Goal: Task Accomplishment & Management: Use online tool/utility

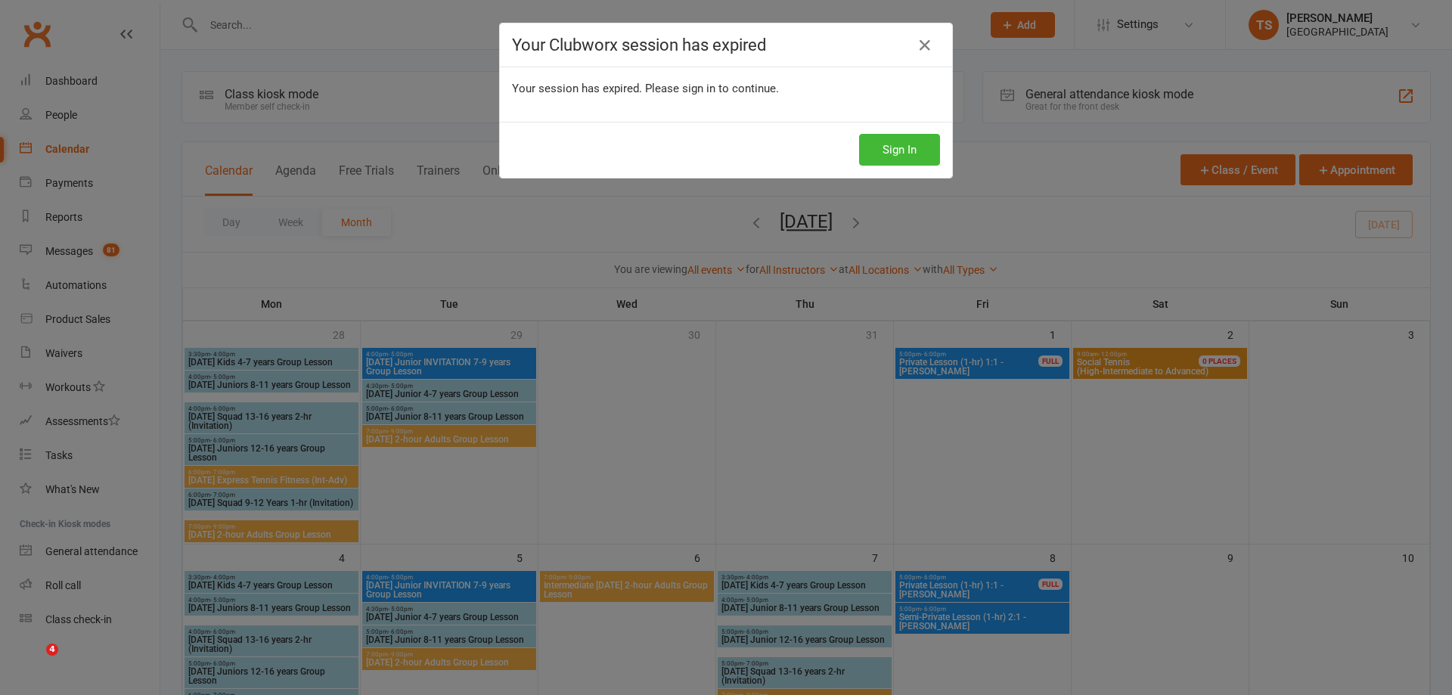
scroll to position [454, 0]
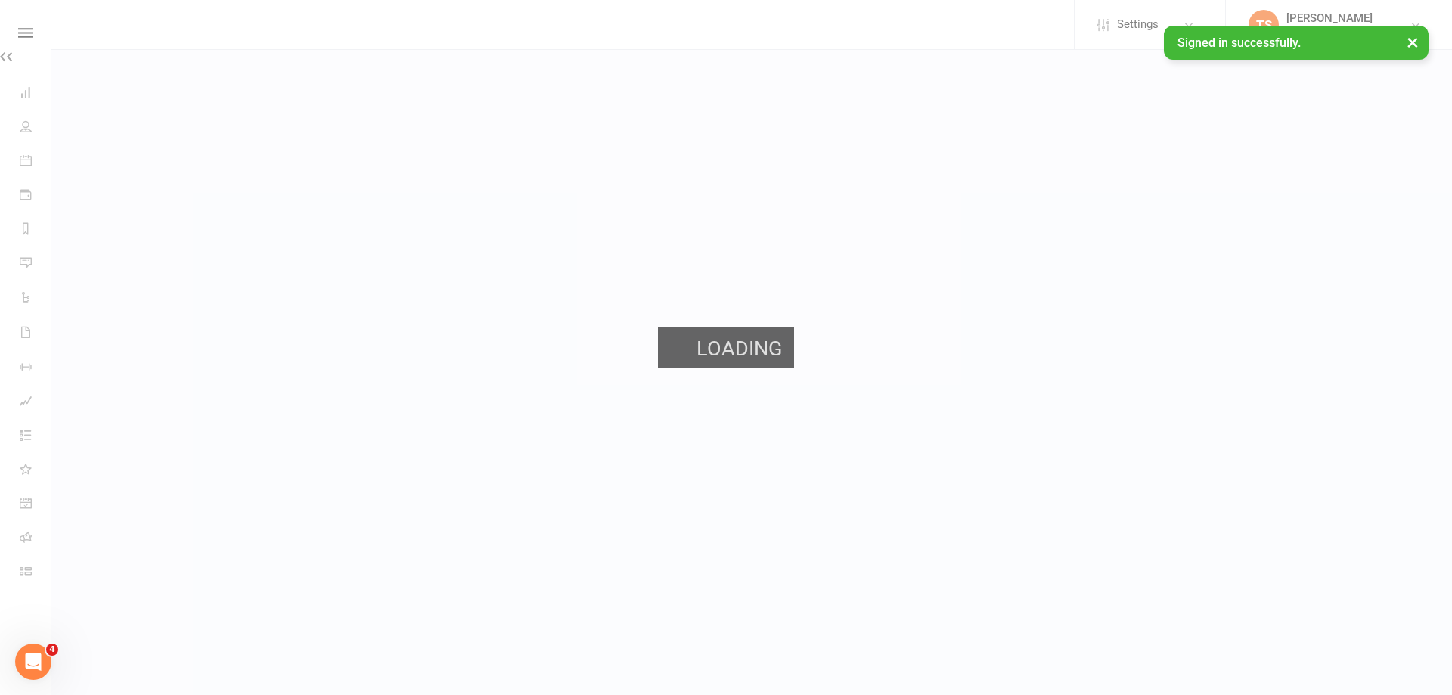
click at [751, 340] on span "Loading" at bounding box center [739, 348] width 85 height 41
click at [1229, 49] on div "Signed in successfully. ×" at bounding box center [1296, 43] width 265 height 34
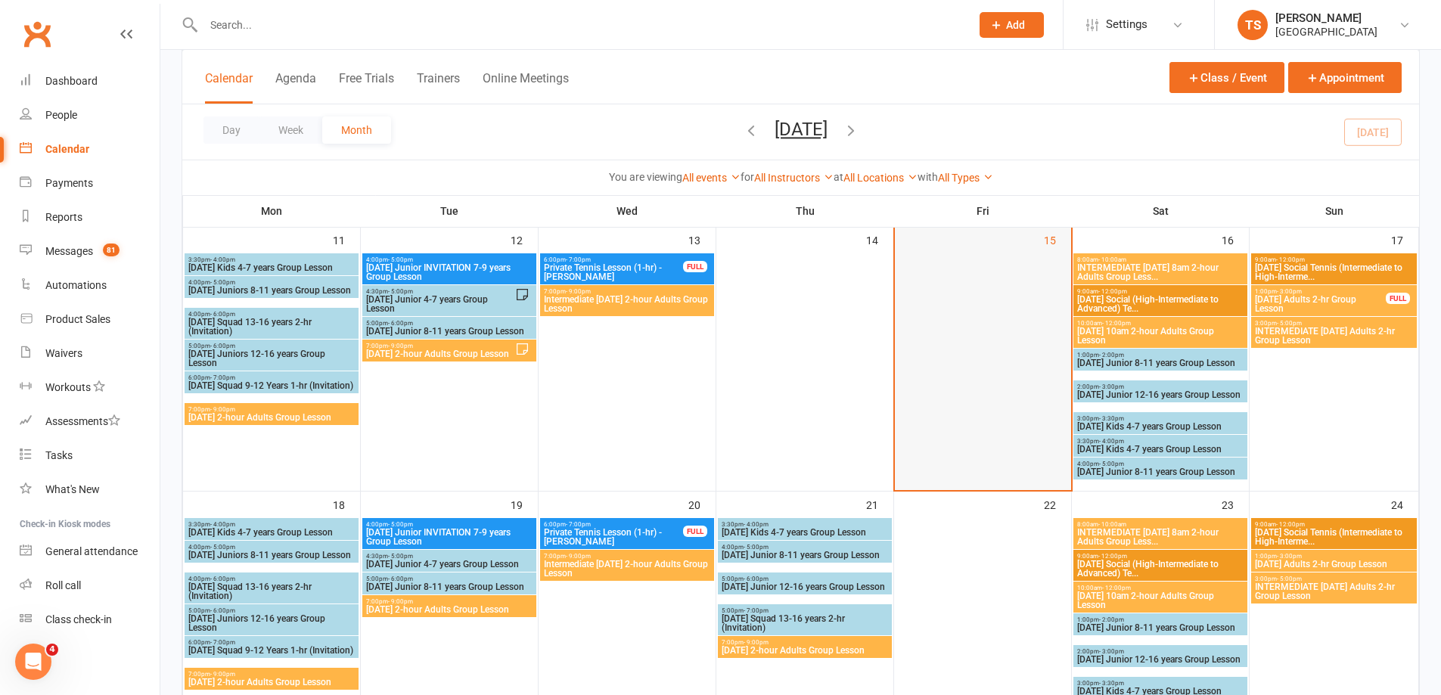
scroll to position [454, 0]
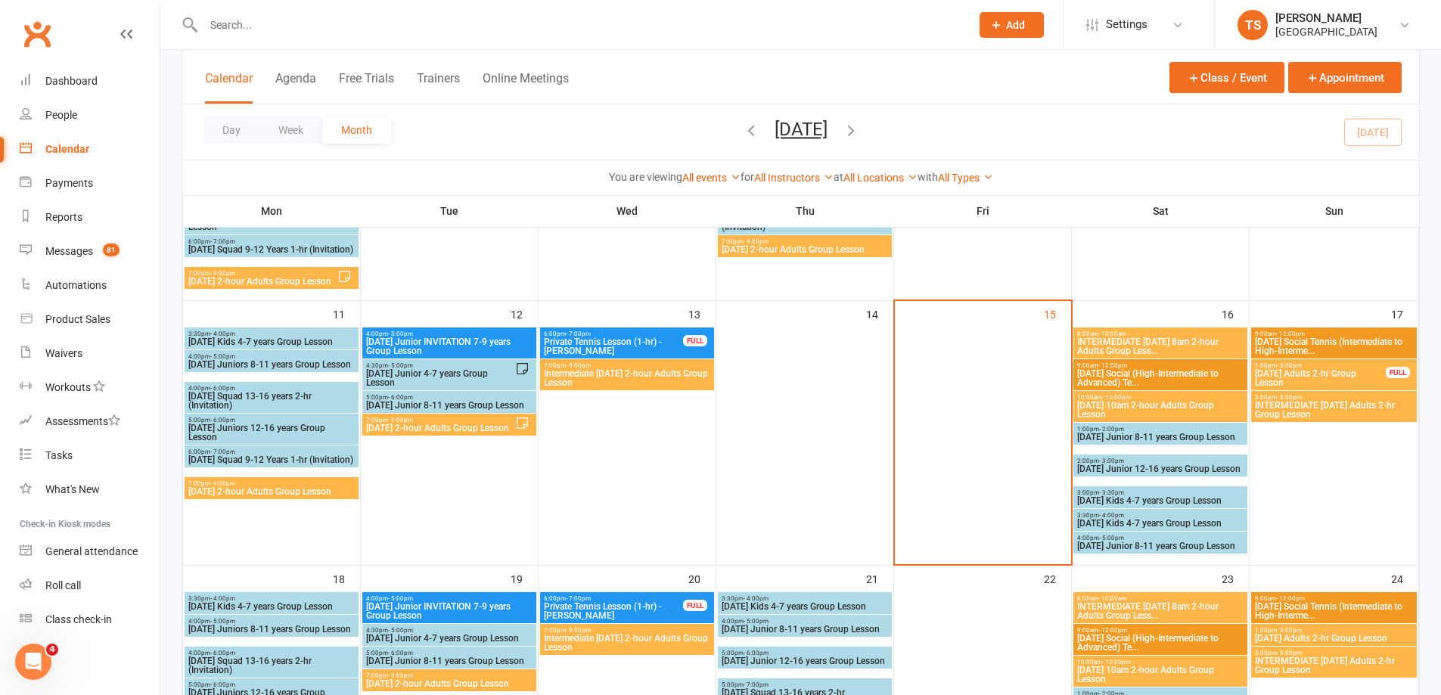
click at [1294, 378] on span "[DATE] Adults 2-hr Group Lesson" at bounding box center [1320, 378] width 132 height 18
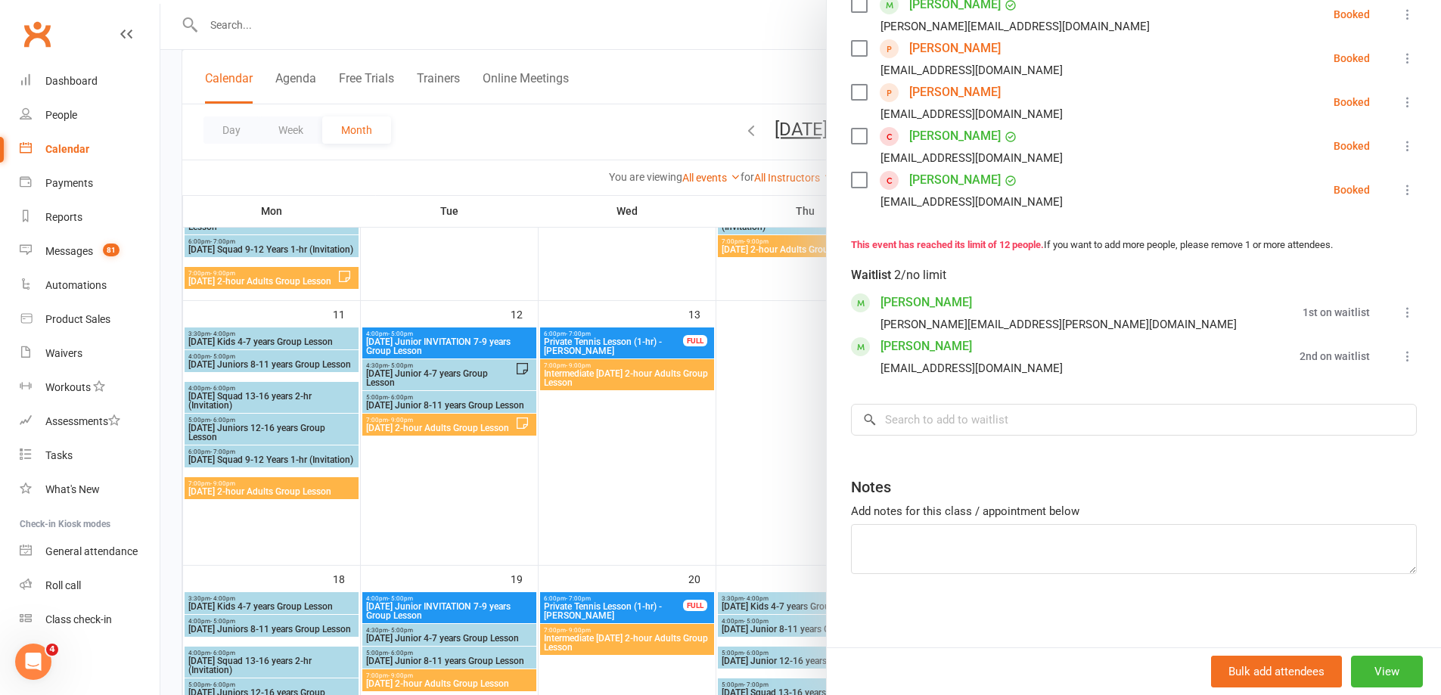
scroll to position [598, 0]
click at [894, 416] on input "search" at bounding box center [1134, 418] width 566 height 32
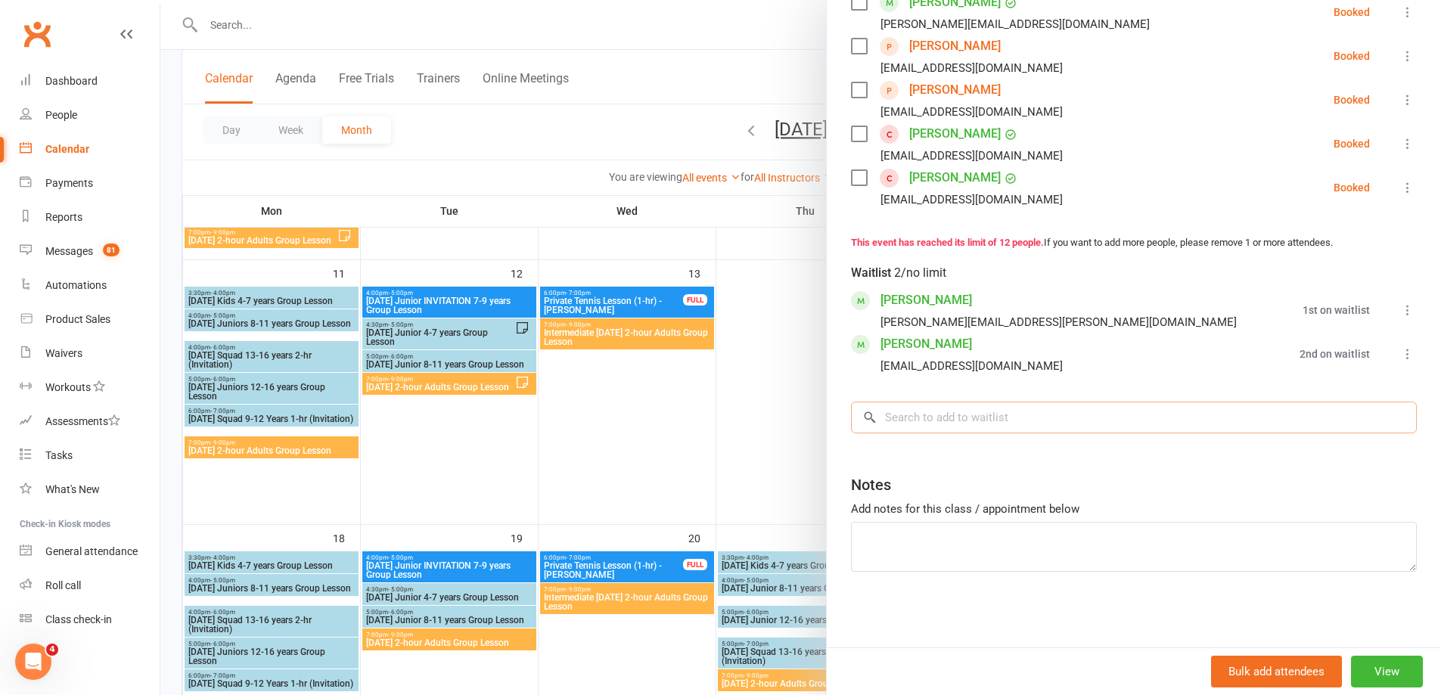
scroll to position [529, 0]
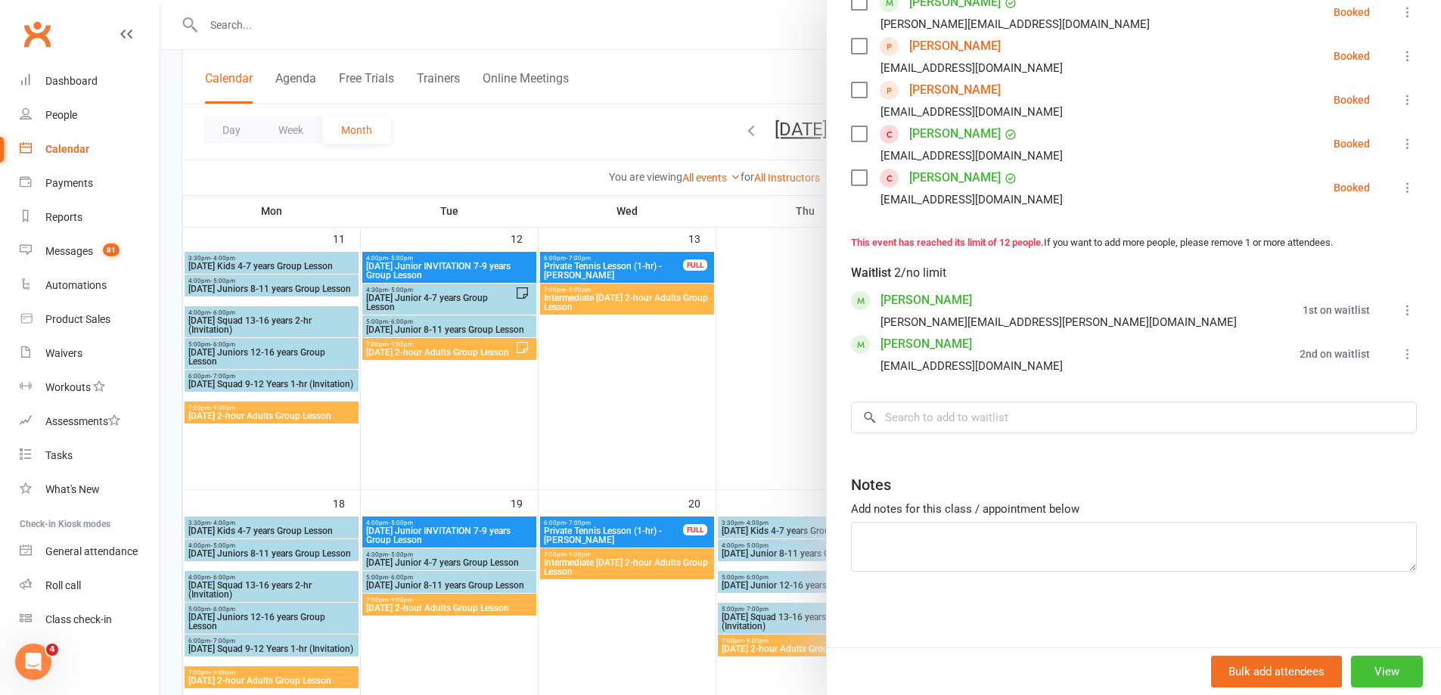
click at [1357, 672] on button "View" at bounding box center [1387, 672] width 72 height 32
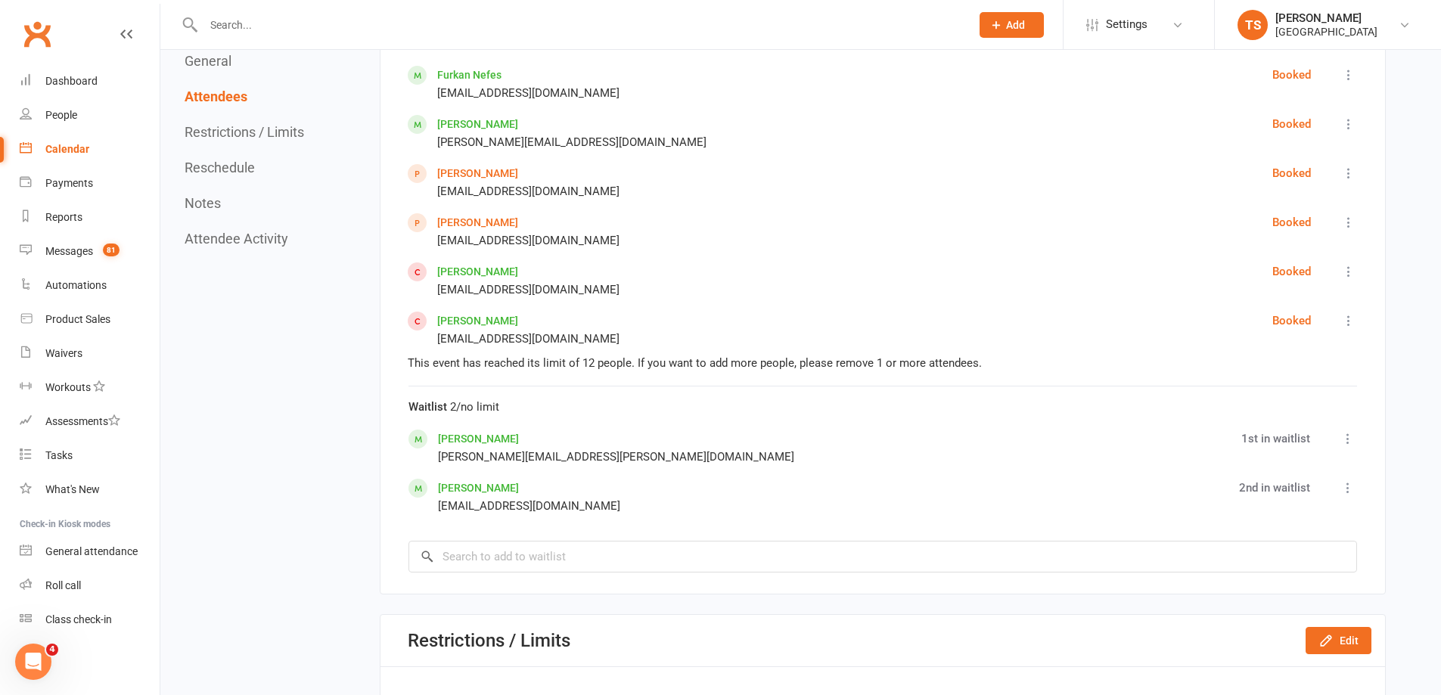
scroll to position [1361, 0]
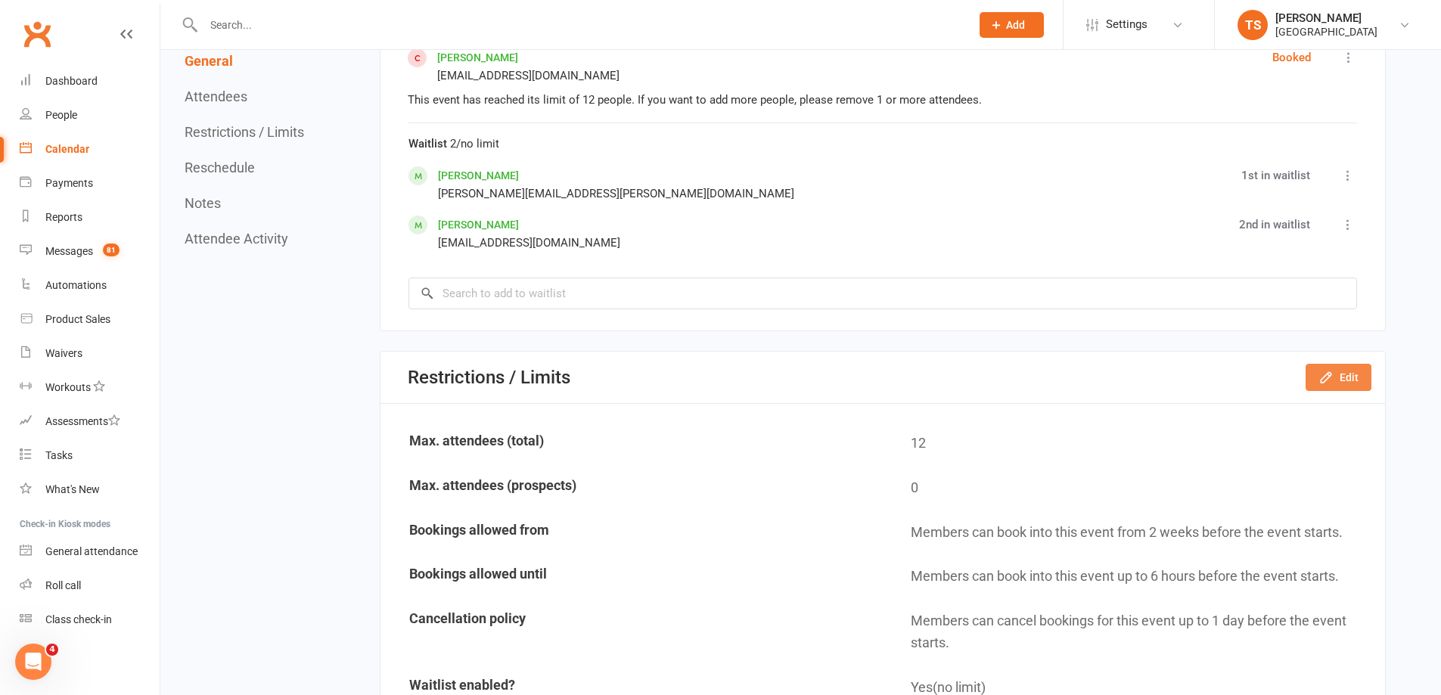
click at [1332, 371] on icon "button" at bounding box center [1325, 377] width 15 height 15
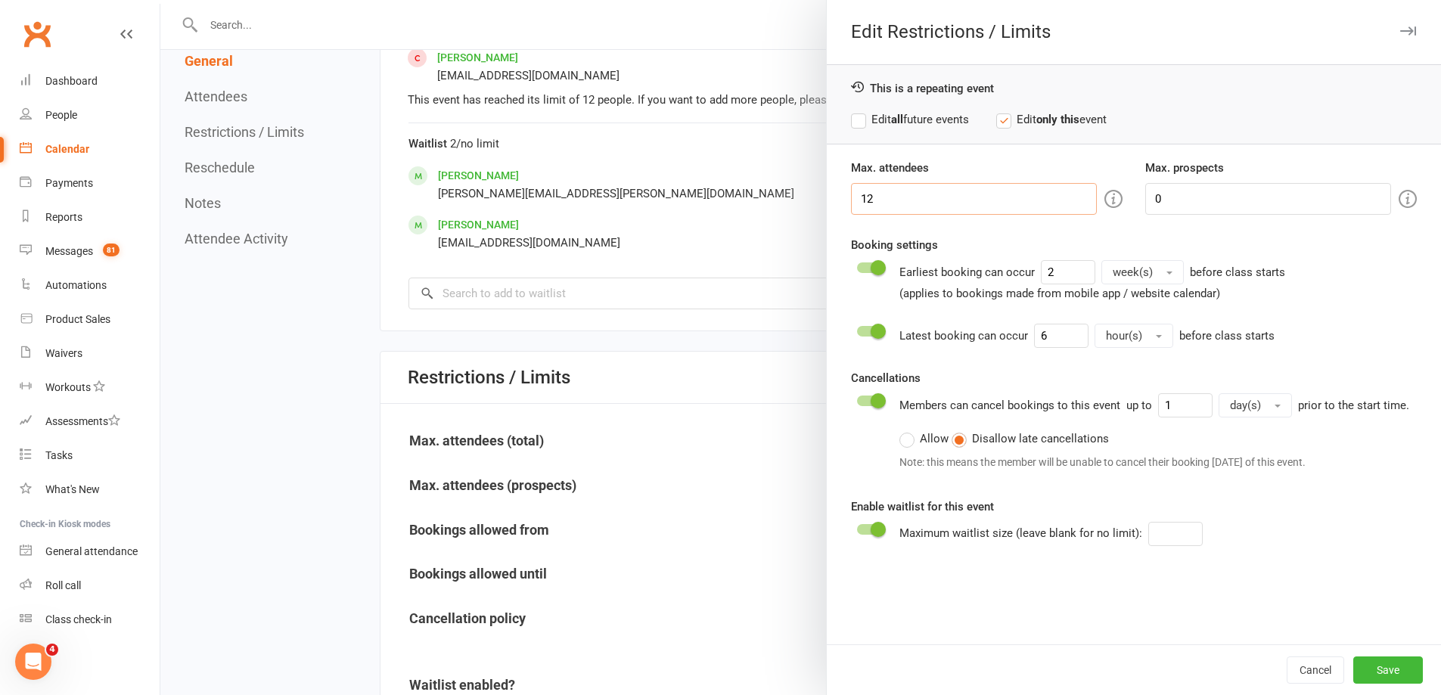
drag, startPoint x: 870, startPoint y: 199, endPoint x: 852, endPoint y: 200, distance: 18.2
click at [852, 200] on input "12" at bounding box center [974, 199] width 246 height 32
type input "18"
click at [1380, 666] on button "Save" at bounding box center [1388, 670] width 70 height 27
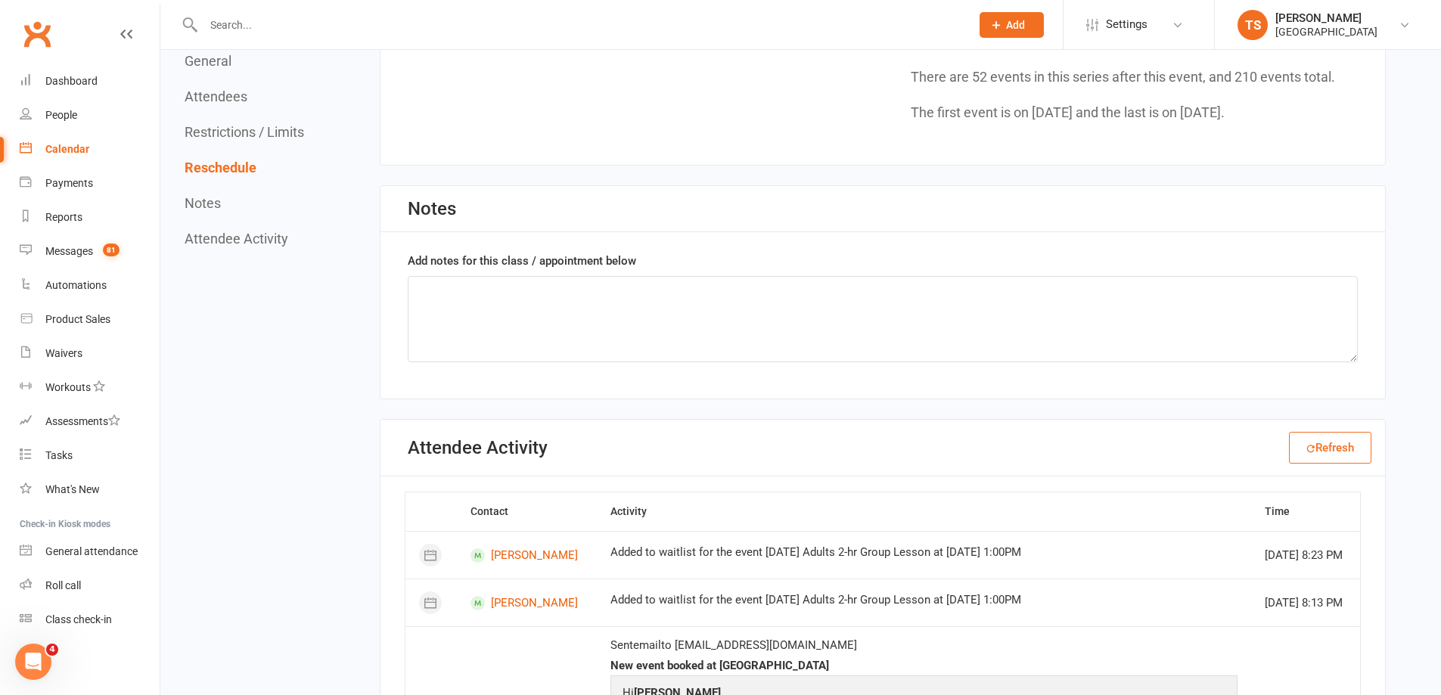
scroll to position [2384, 0]
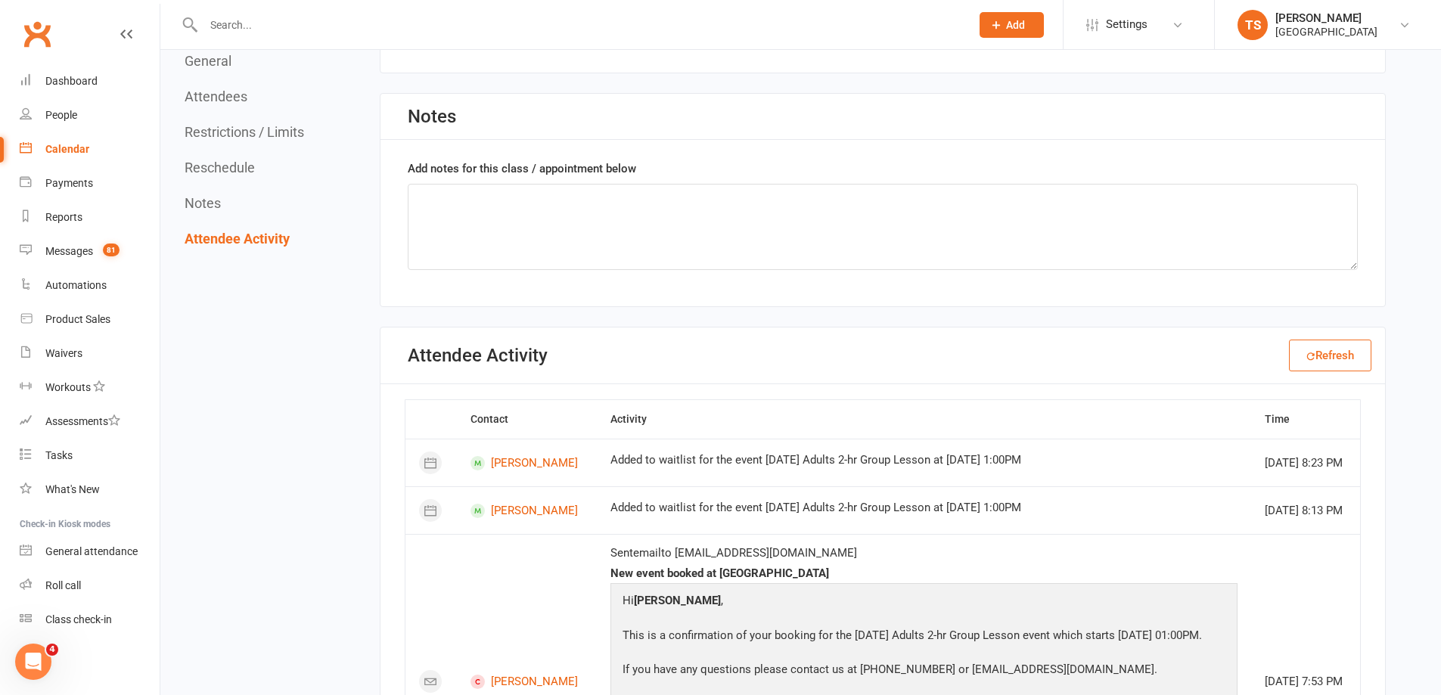
click at [1308, 358] on icon at bounding box center [1310, 356] width 9 height 9
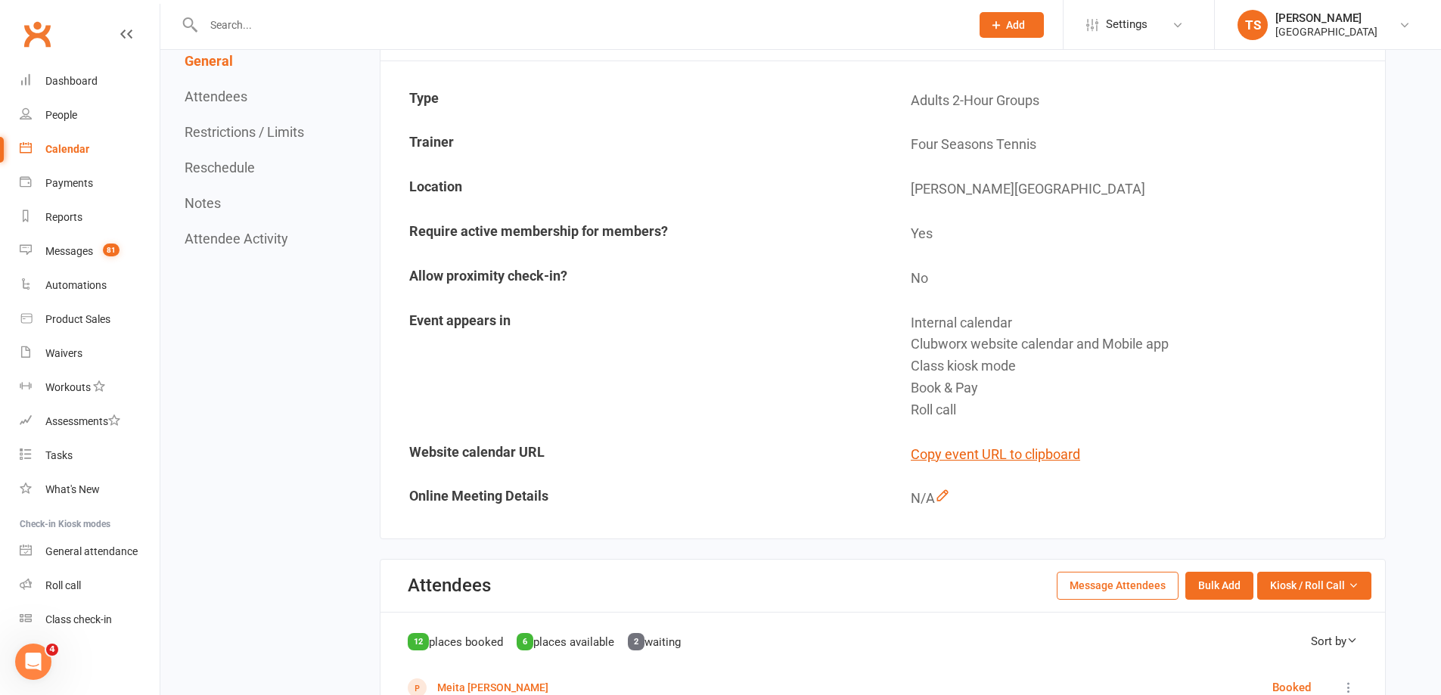
scroll to position [0, 0]
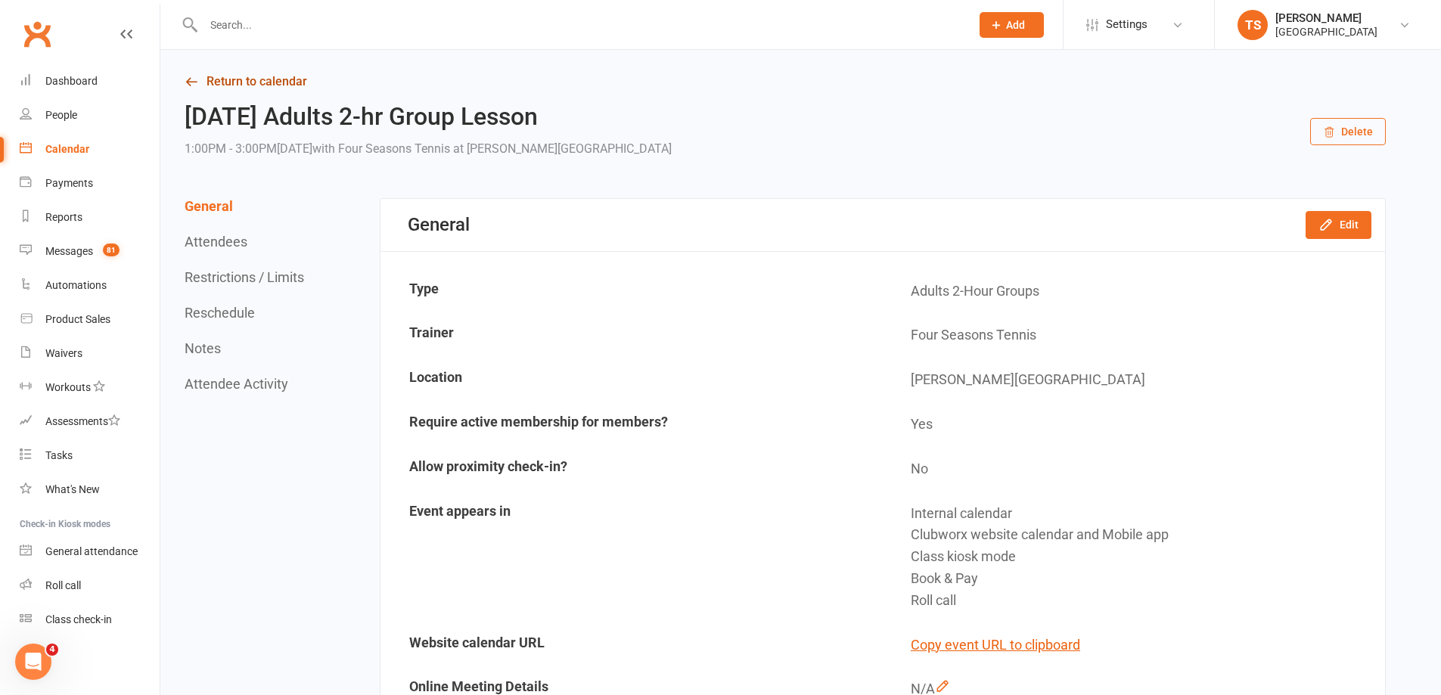
drag, startPoint x: 229, startPoint y: 77, endPoint x: 504, endPoint y: 87, distance: 275.5
click at [231, 78] on link "Return to calendar" at bounding box center [785, 81] width 1201 height 21
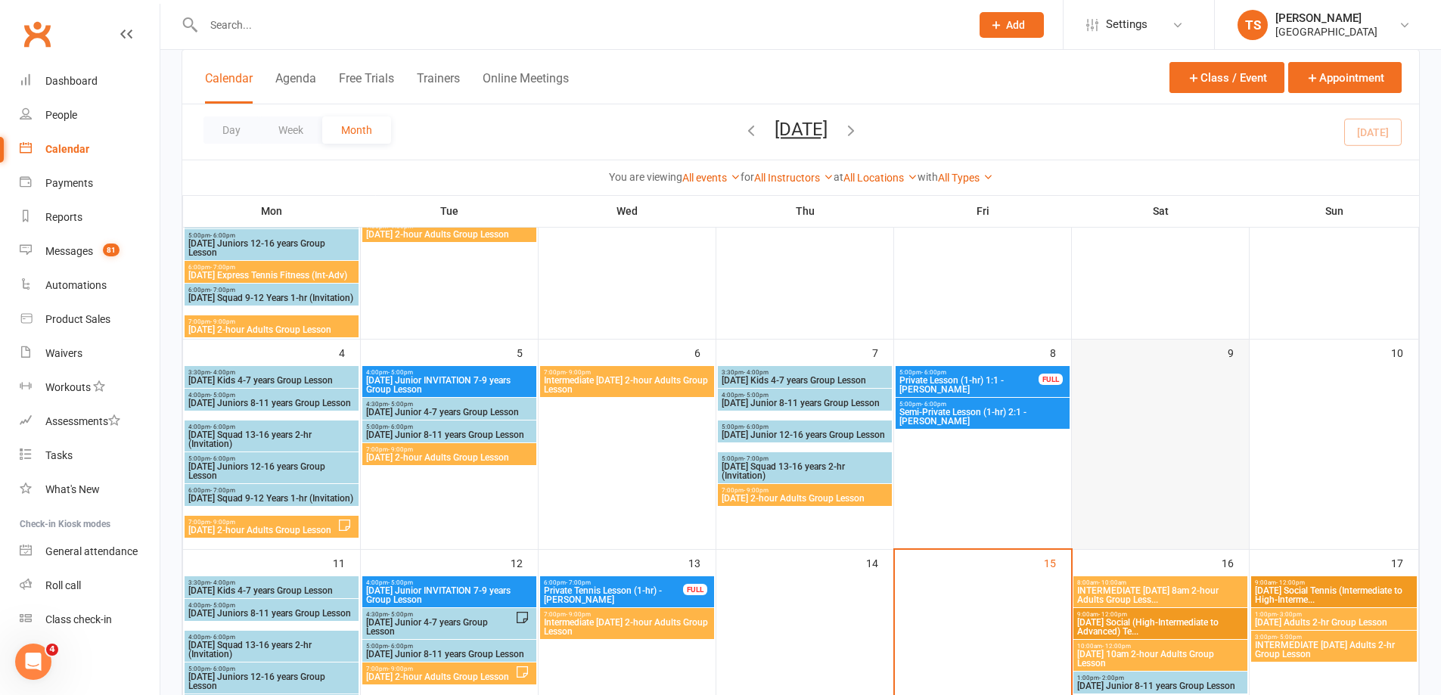
scroll to position [454, 0]
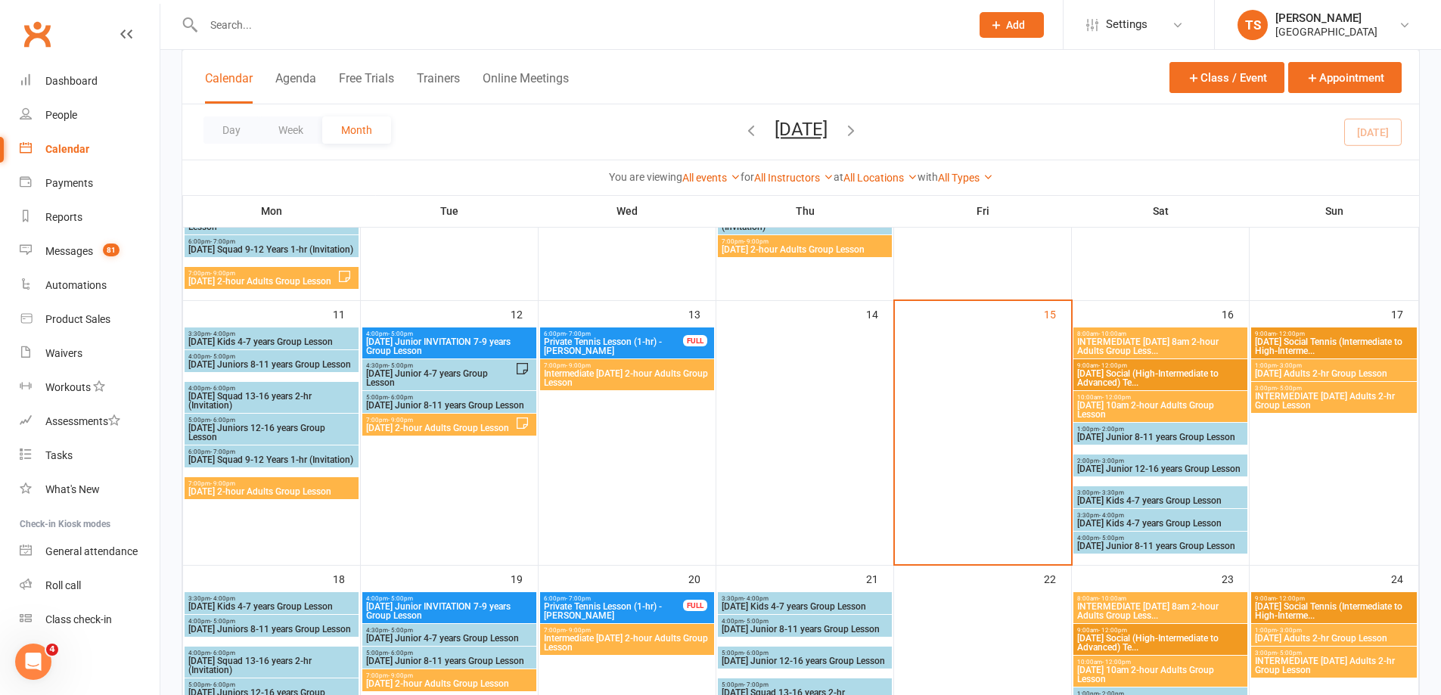
click at [1286, 369] on span "[DATE] Adults 2-hr Group Lesson" at bounding box center [1334, 373] width 160 height 9
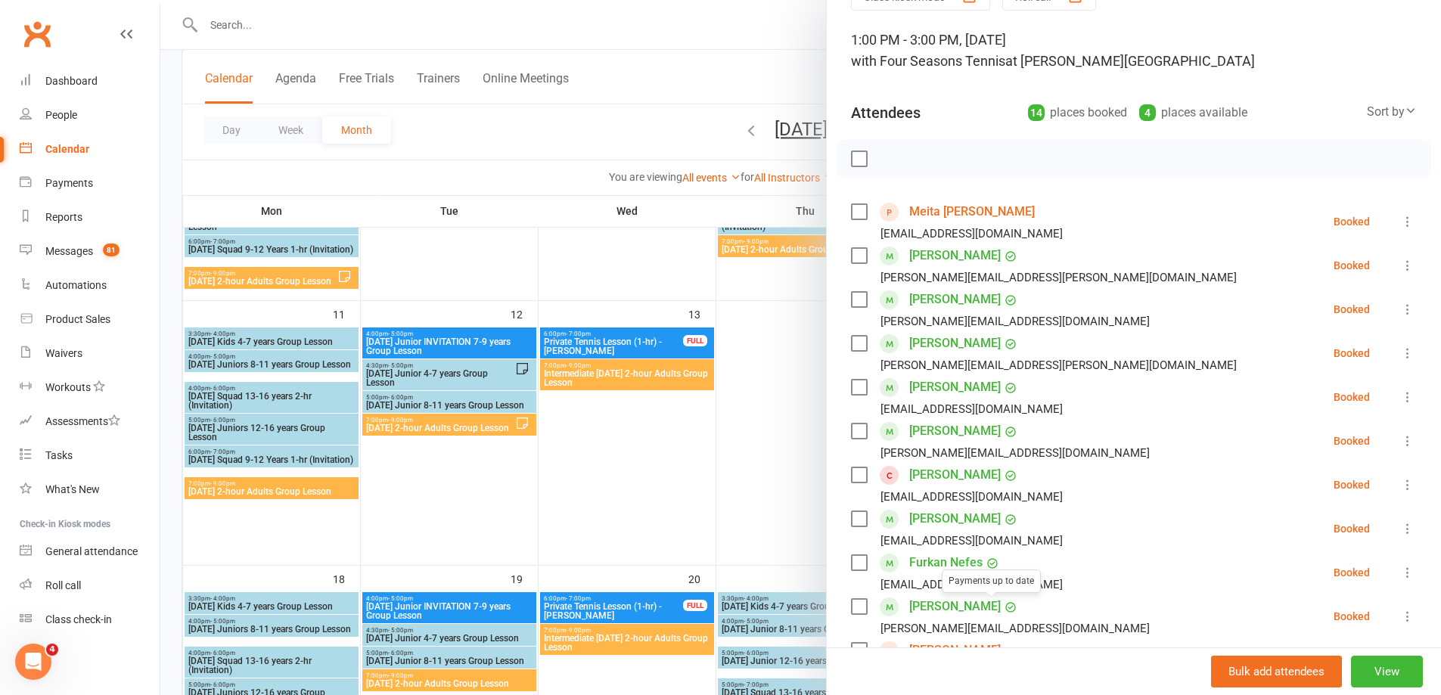
scroll to position [66, 0]
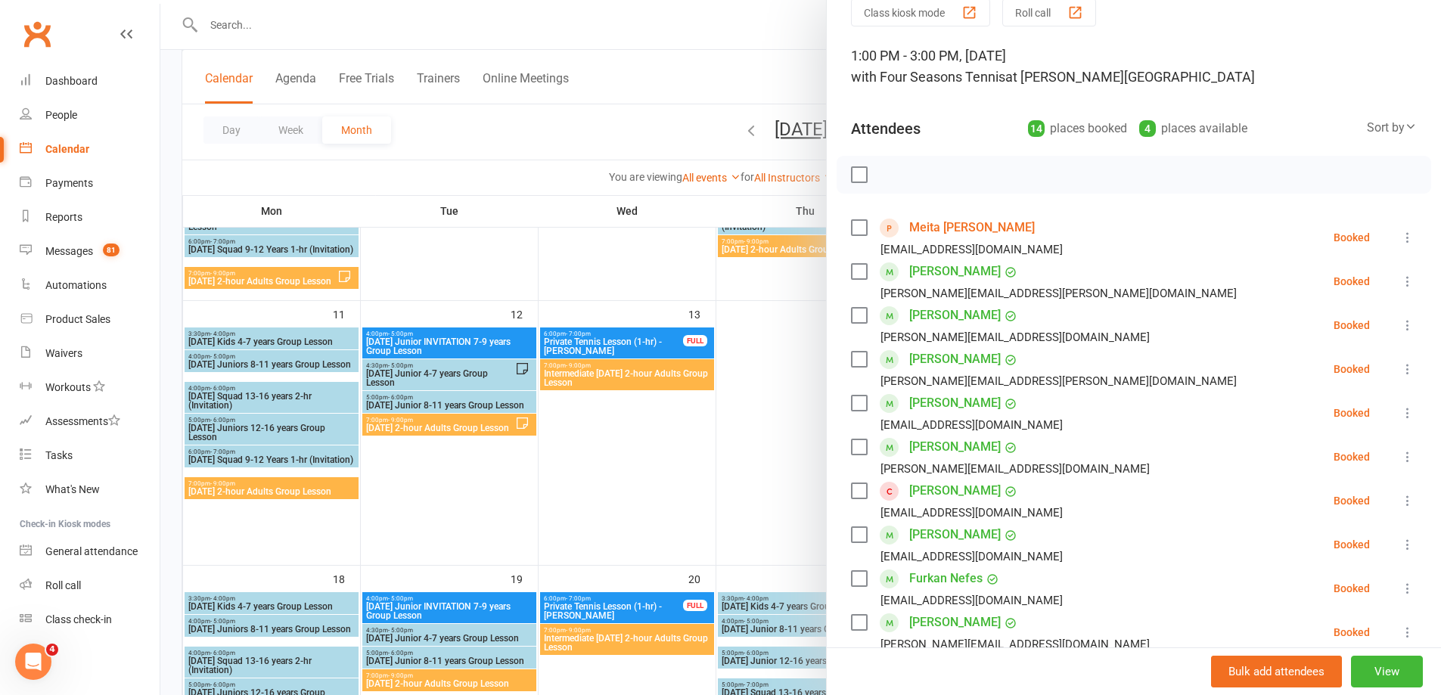
click at [784, 480] on div at bounding box center [800, 347] width 1280 height 695
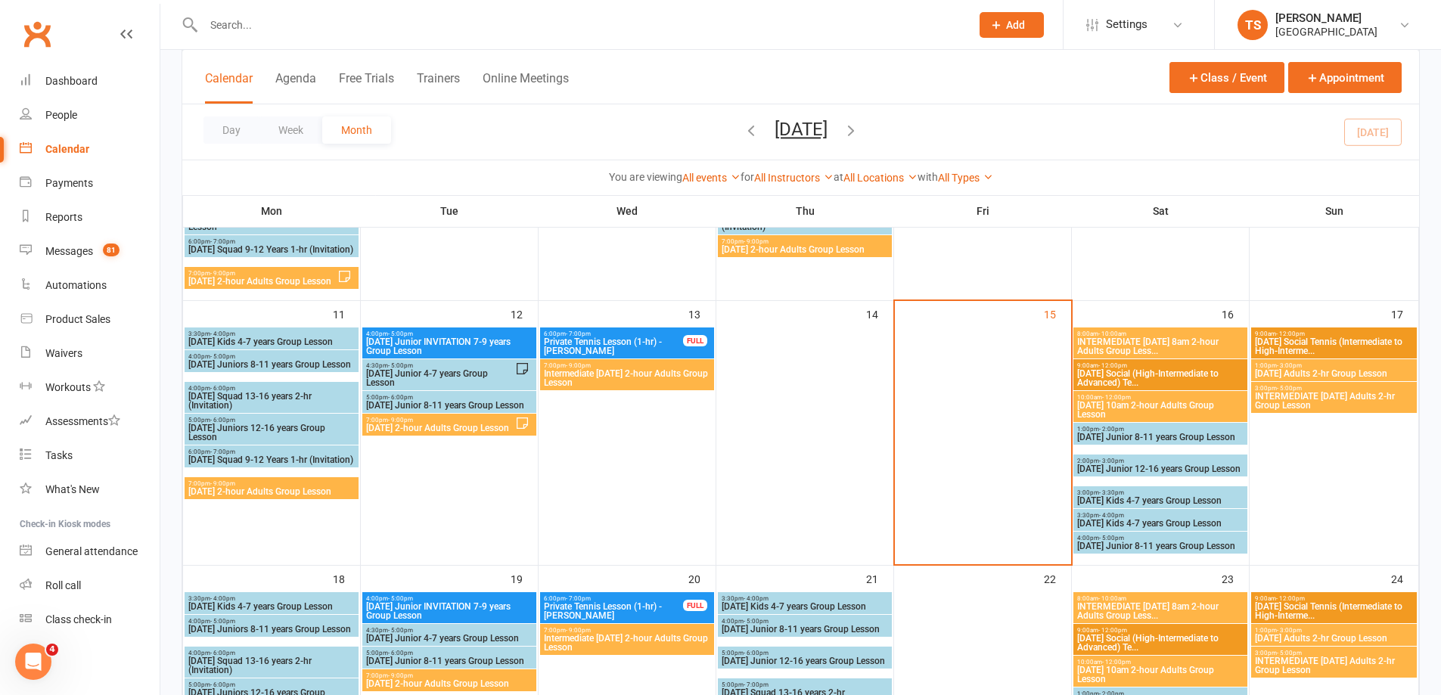
click at [1291, 390] on span "- 5:00pm" at bounding box center [1289, 388] width 25 height 7
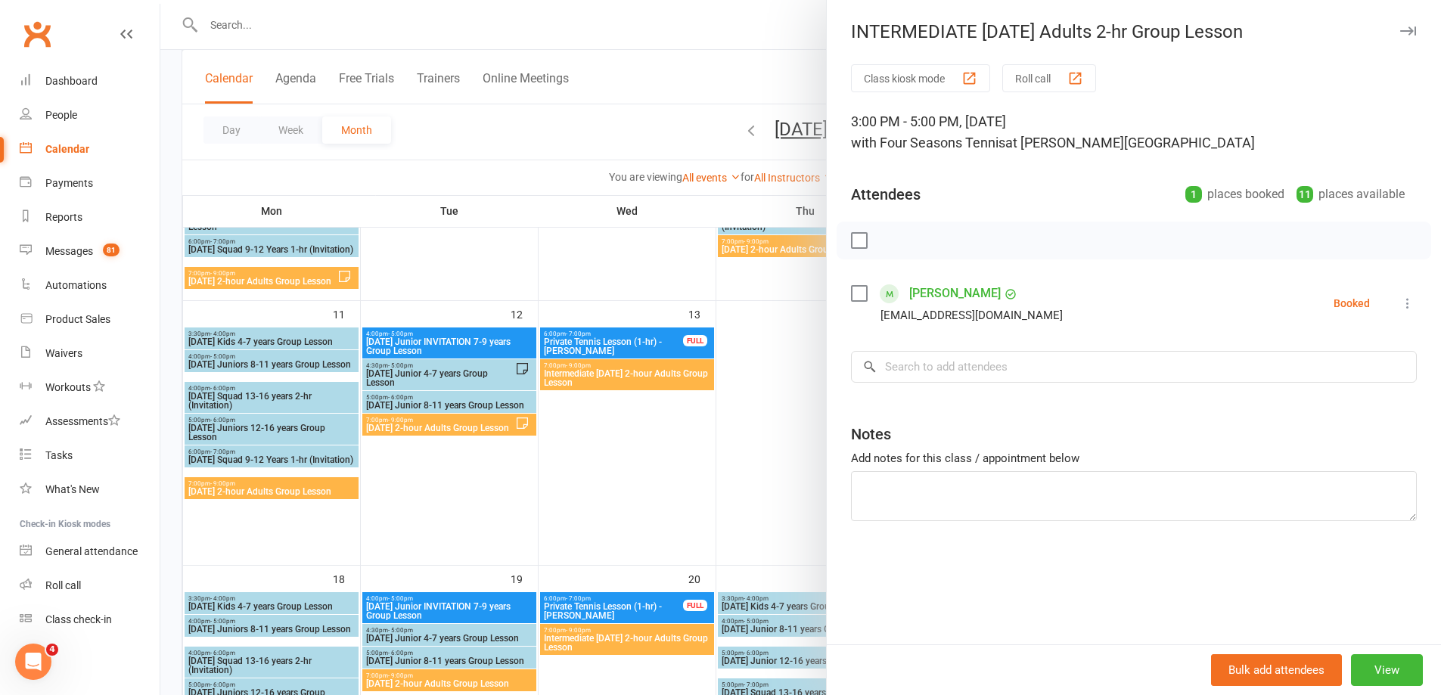
click at [787, 444] on div at bounding box center [800, 347] width 1280 height 695
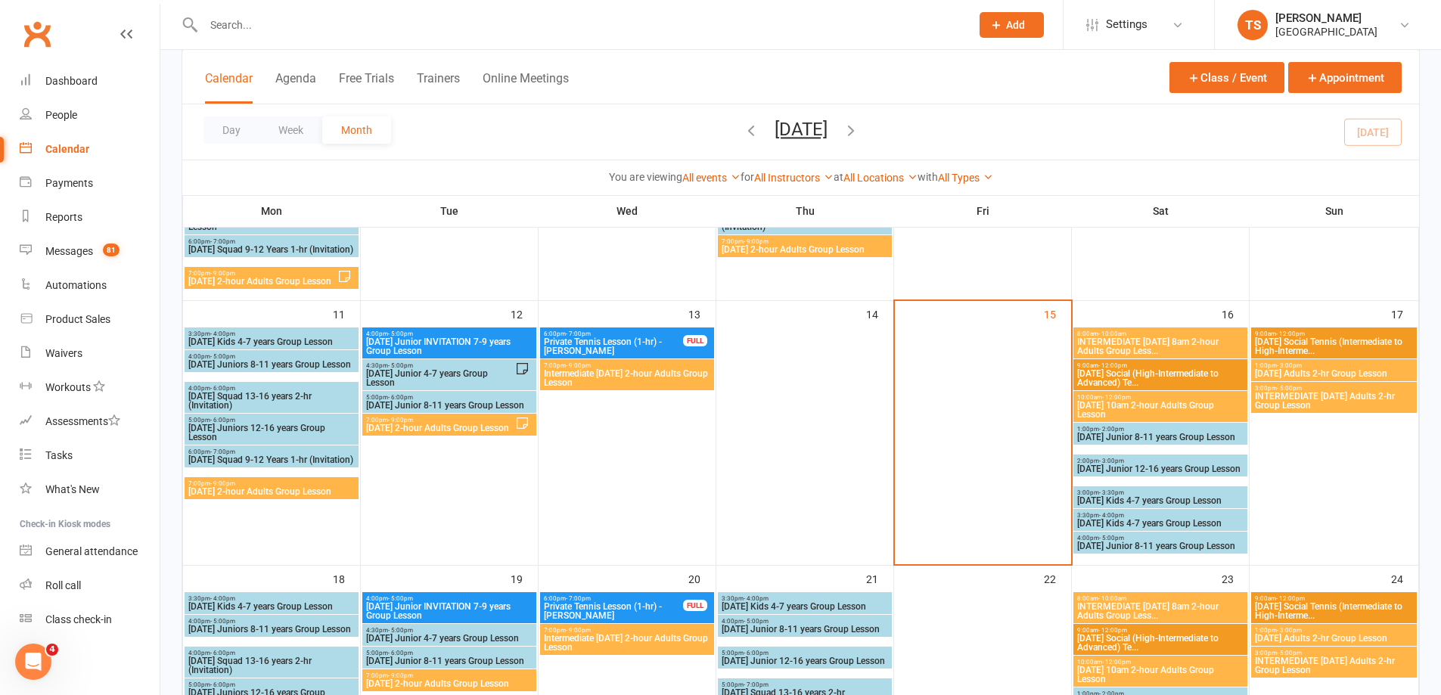
click at [1309, 371] on span "[DATE] Adults 2-hr Group Lesson" at bounding box center [1334, 373] width 160 height 9
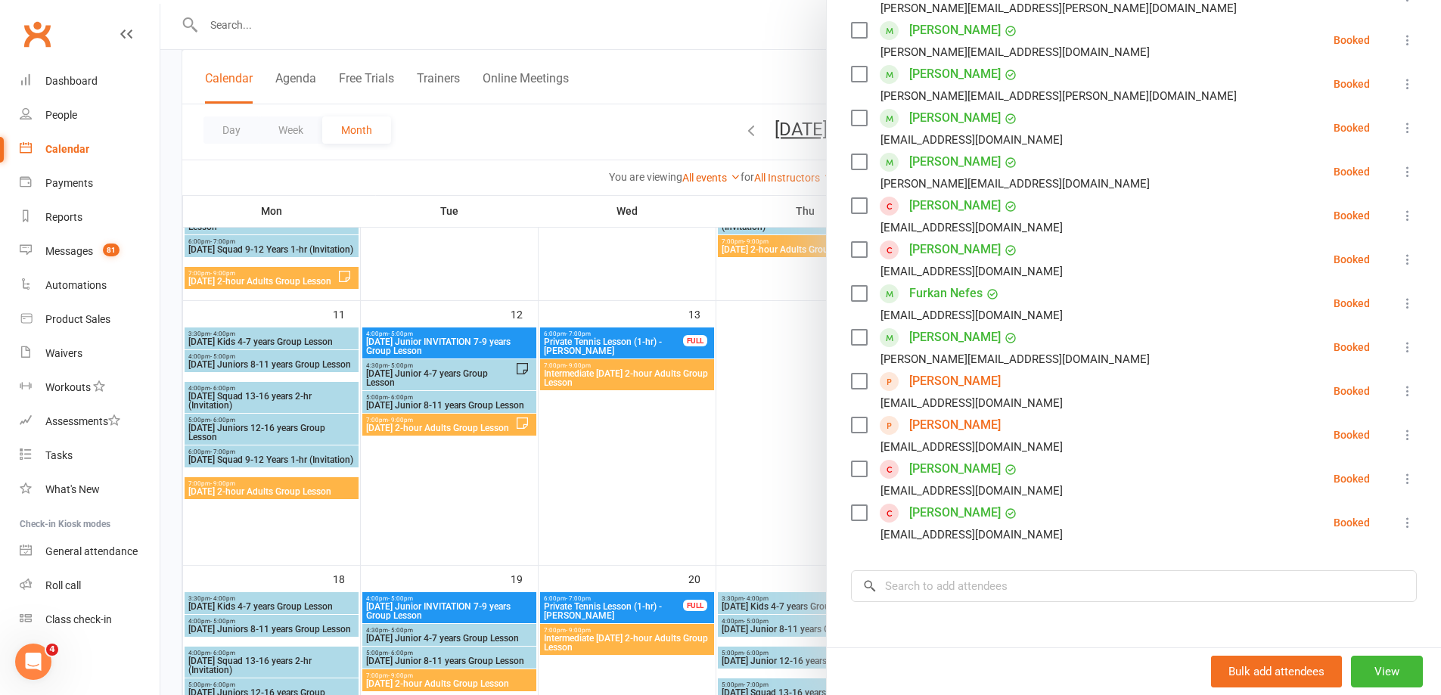
scroll to position [375, 0]
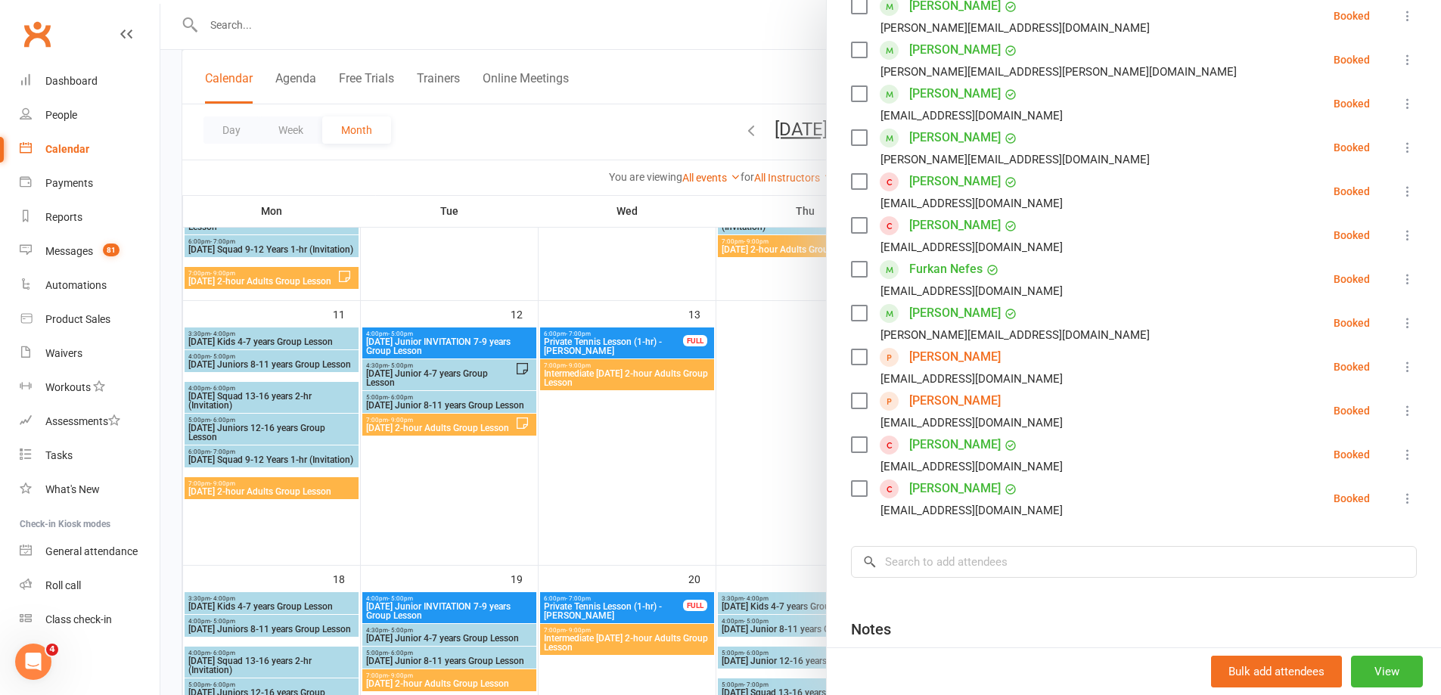
drag, startPoint x: 774, startPoint y: 399, endPoint x: 768, endPoint y: 379, distance: 20.4
click at [771, 389] on div at bounding box center [800, 347] width 1280 height 695
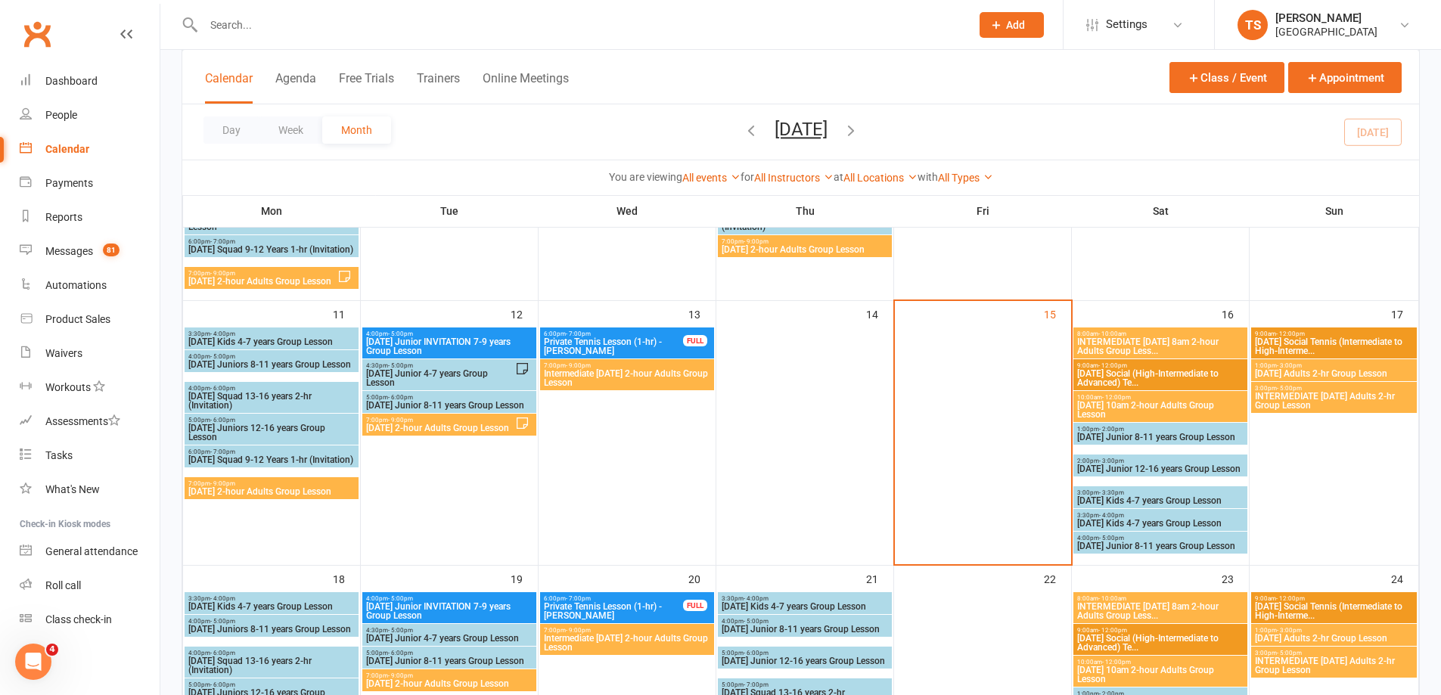
click at [1125, 340] on span "INTERMEDIATE [DATE] 8am 2-hour Adults Group Less..." at bounding box center [1160, 346] width 168 height 18
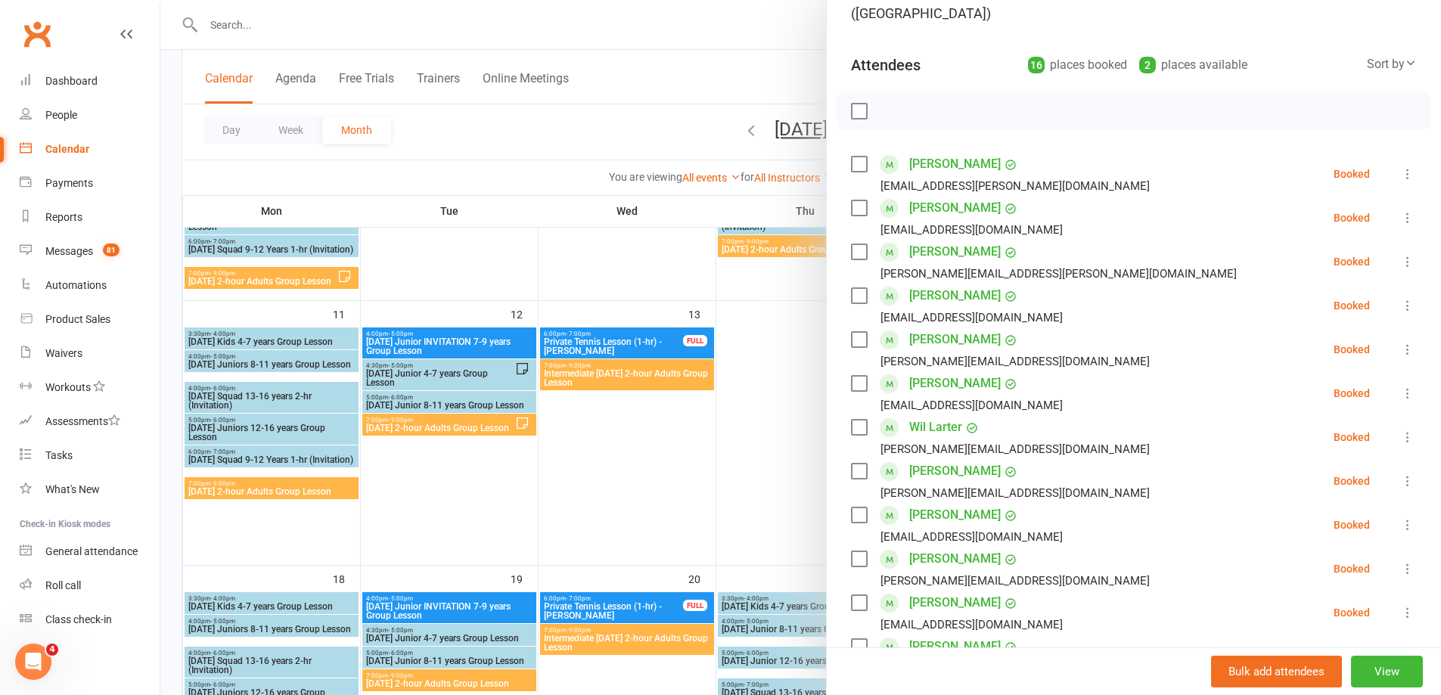
scroll to position [151, 0]
click at [784, 376] on div at bounding box center [800, 347] width 1280 height 695
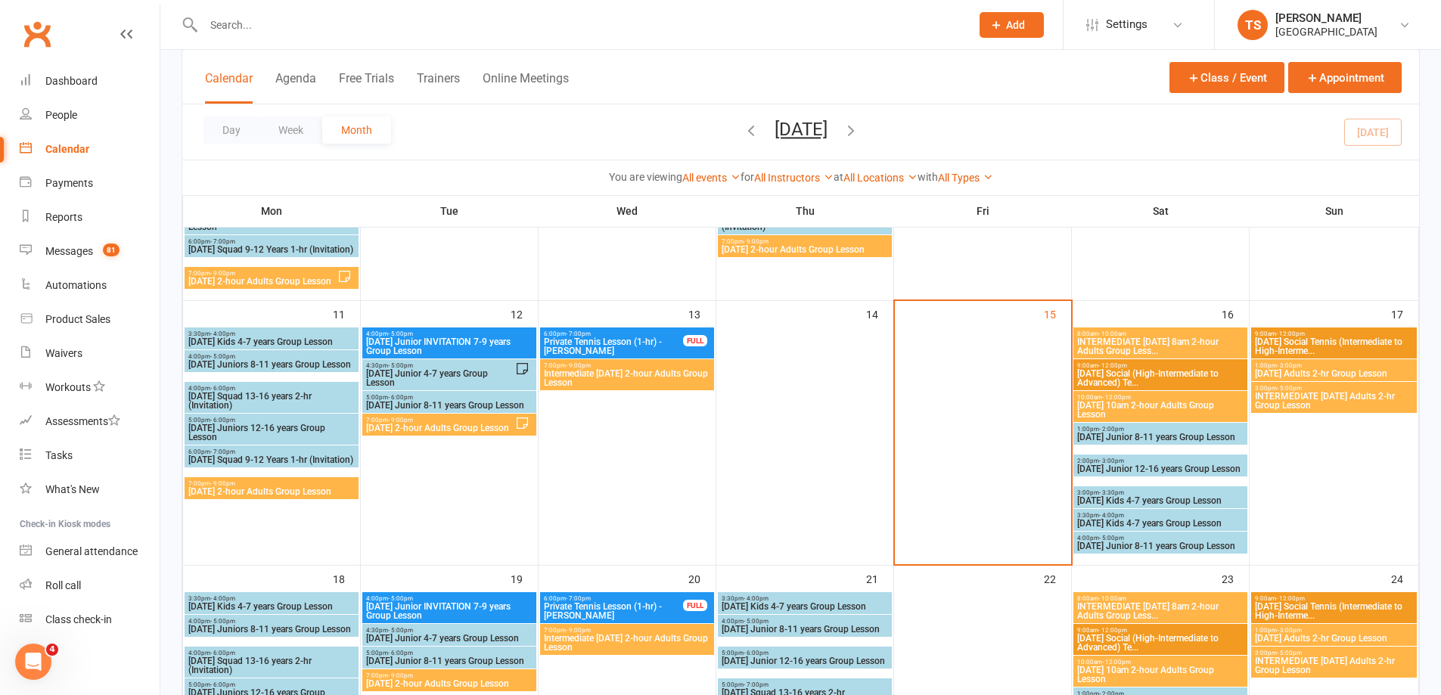
click at [1116, 411] on span "[DATE] 10am 2-hour Adults Group Lesson" at bounding box center [1160, 410] width 168 height 18
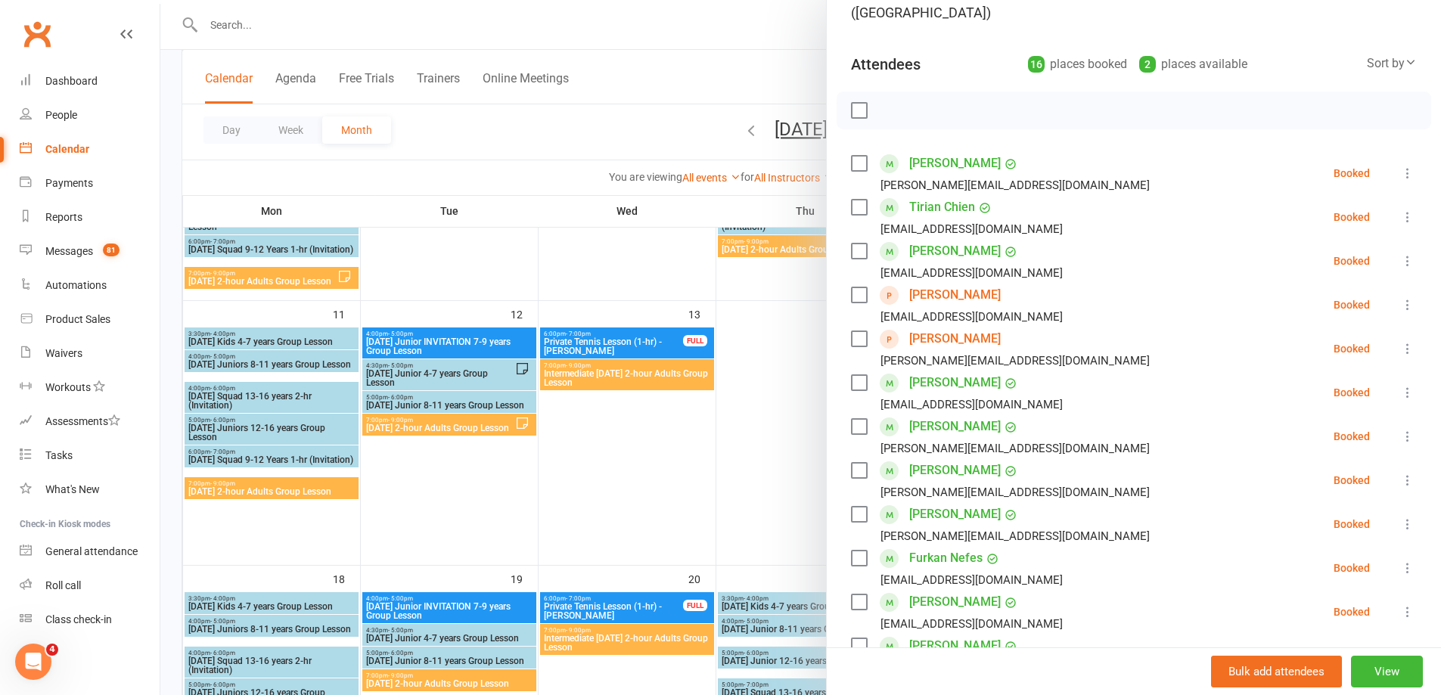
click at [776, 427] on div at bounding box center [800, 347] width 1280 height 695
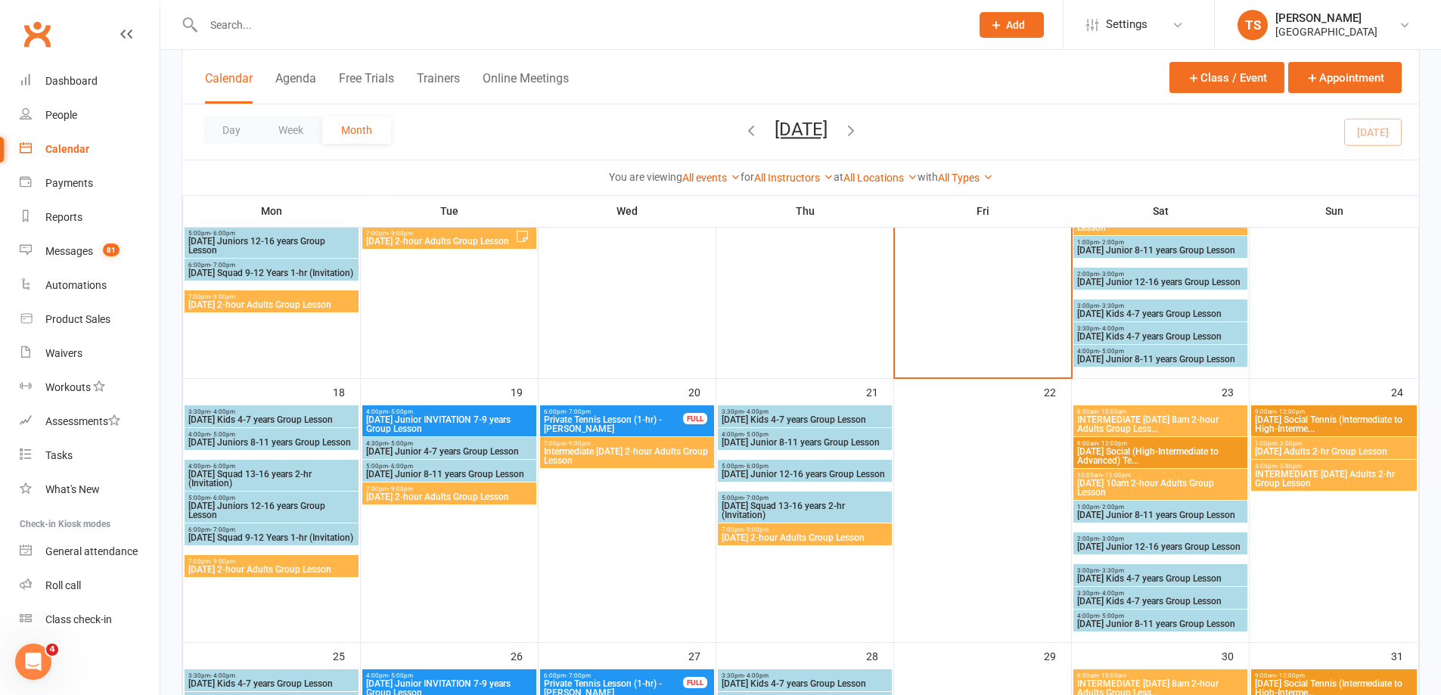
scroll to position [605, 0]
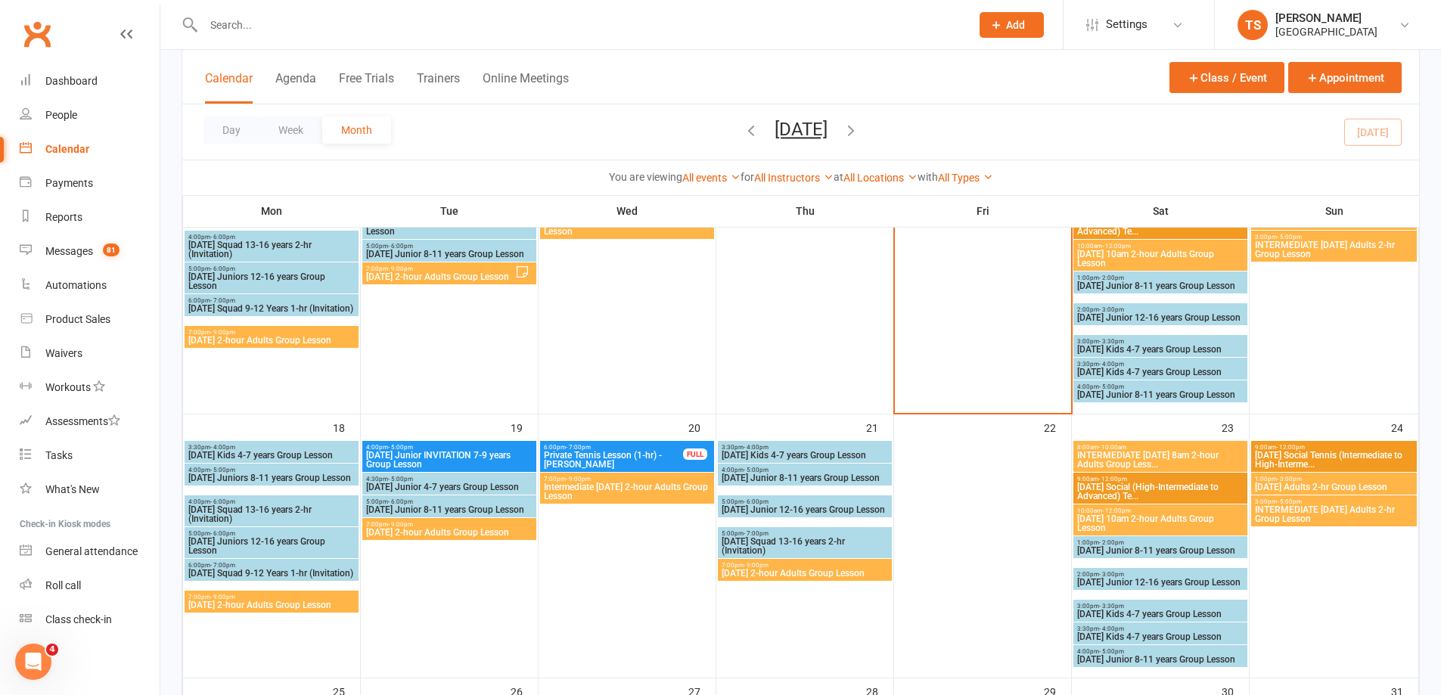
click at [231, 601] on span "[DATE] 2-hour Adults Group Lesson" at bounding box center [272, 605] width 168 height 9
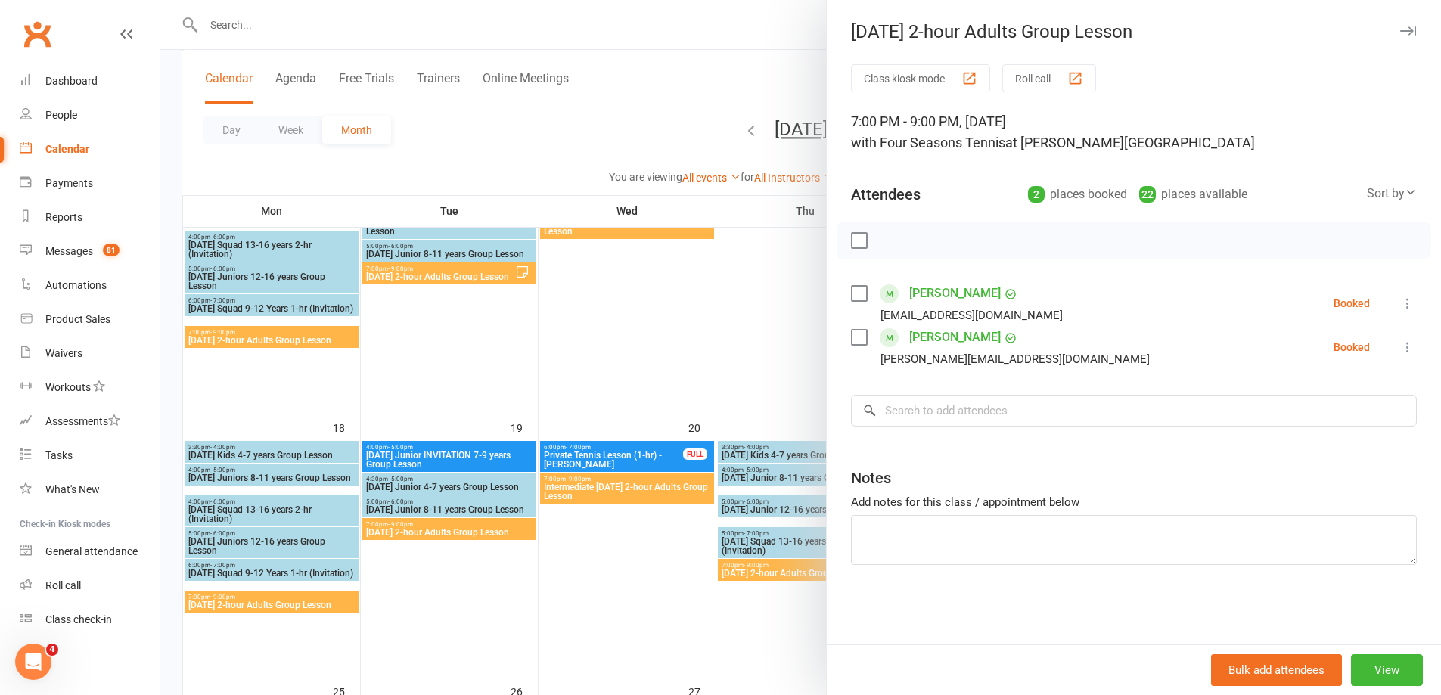
click at [390, 600] on div at bounding box center [800, 347] width 1280 height 695
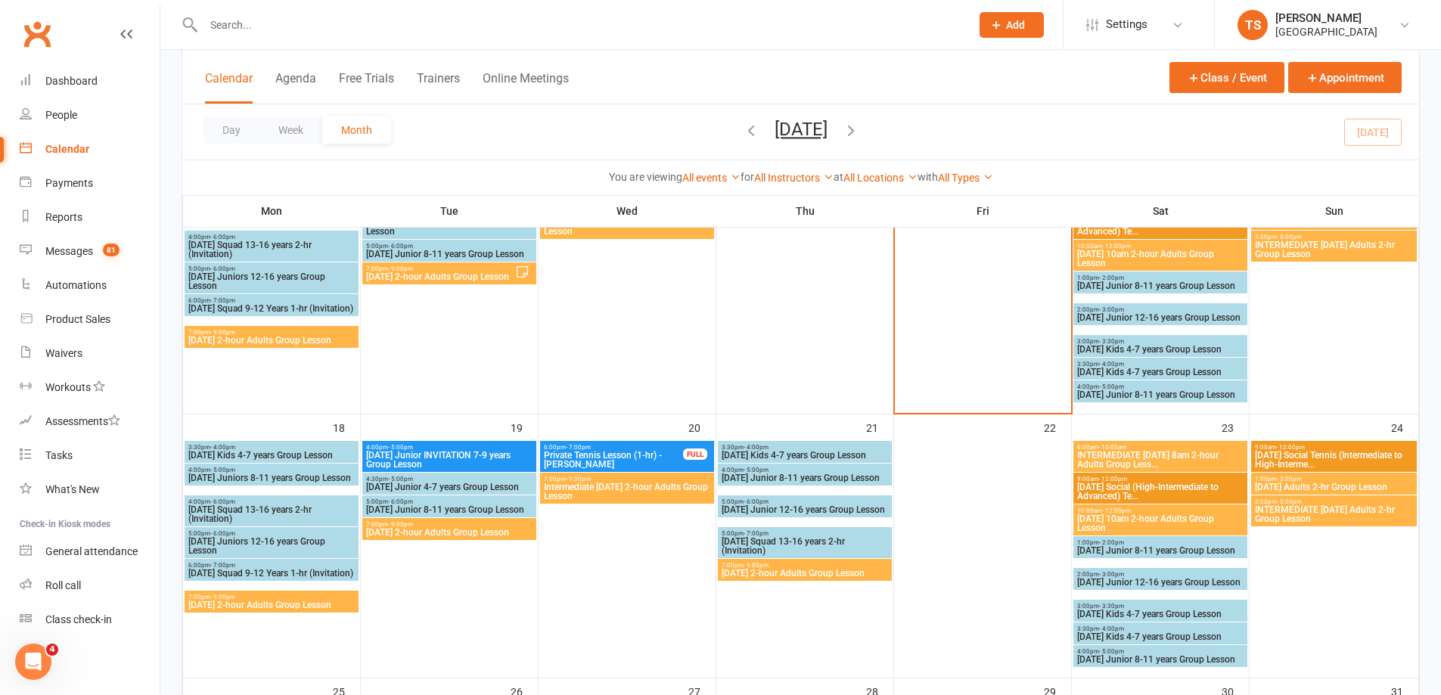
click at [433, 529] on span "[DATE] 2-hour Adults Group Lesson" at bounding box center [449, 532] width 168 height 9
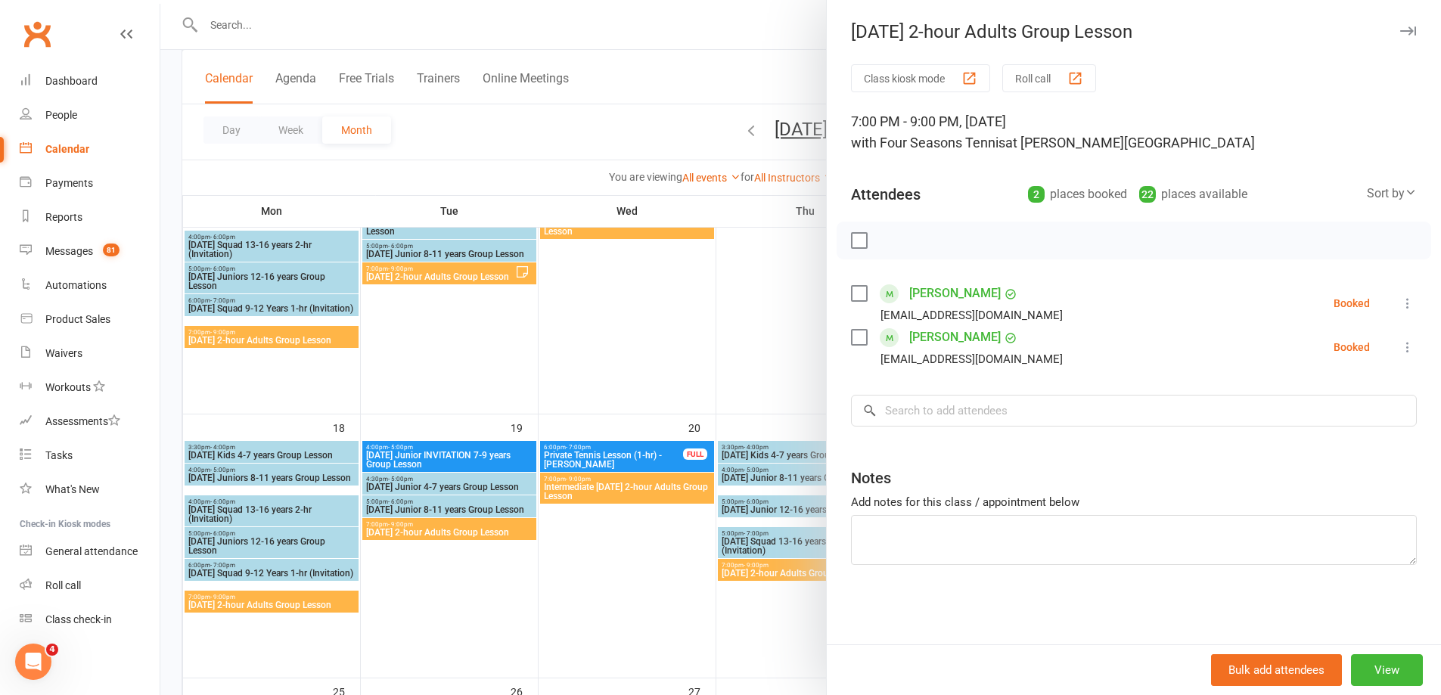
click at [587, 495] on div at bounding box center [800, 347] width 1280 height 695
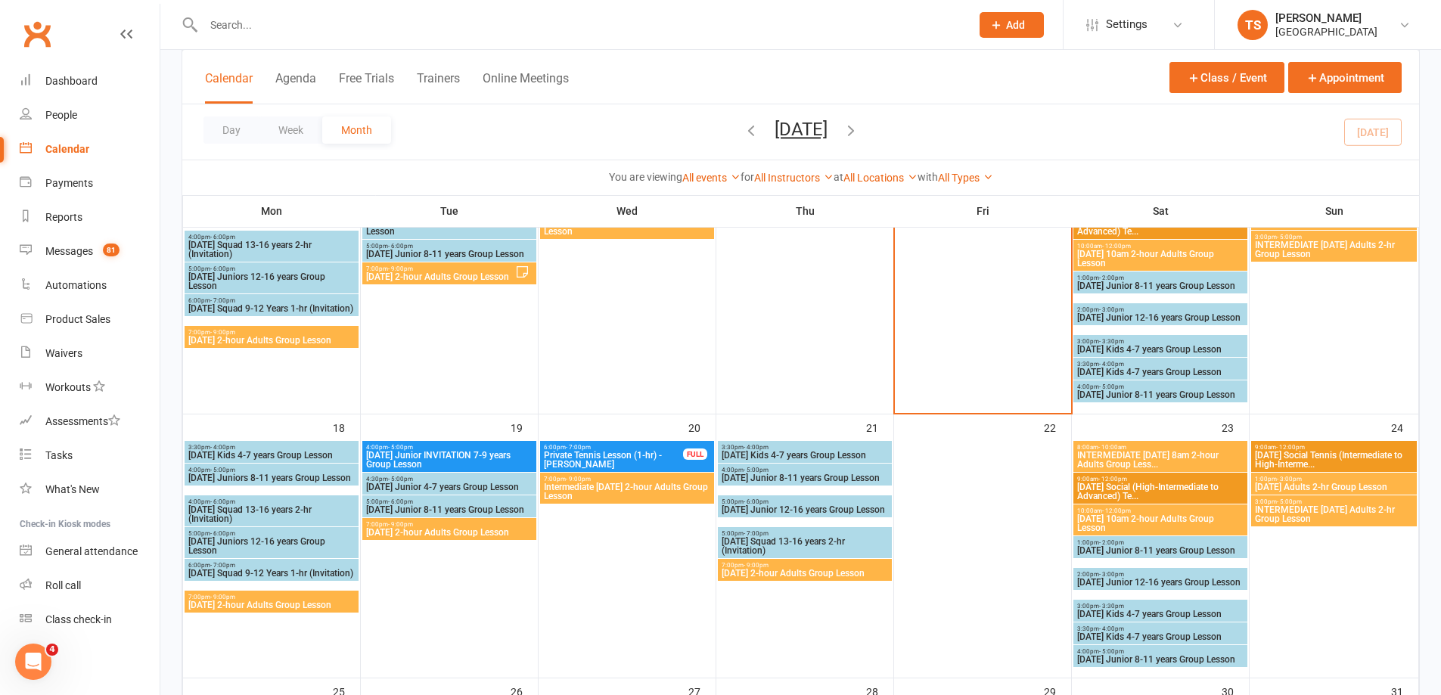
click at [587, 495] on span "Intermediate [DATE] 2-hour Adults Group Lesson" at bounding box center [627, 492] width 168 height 18
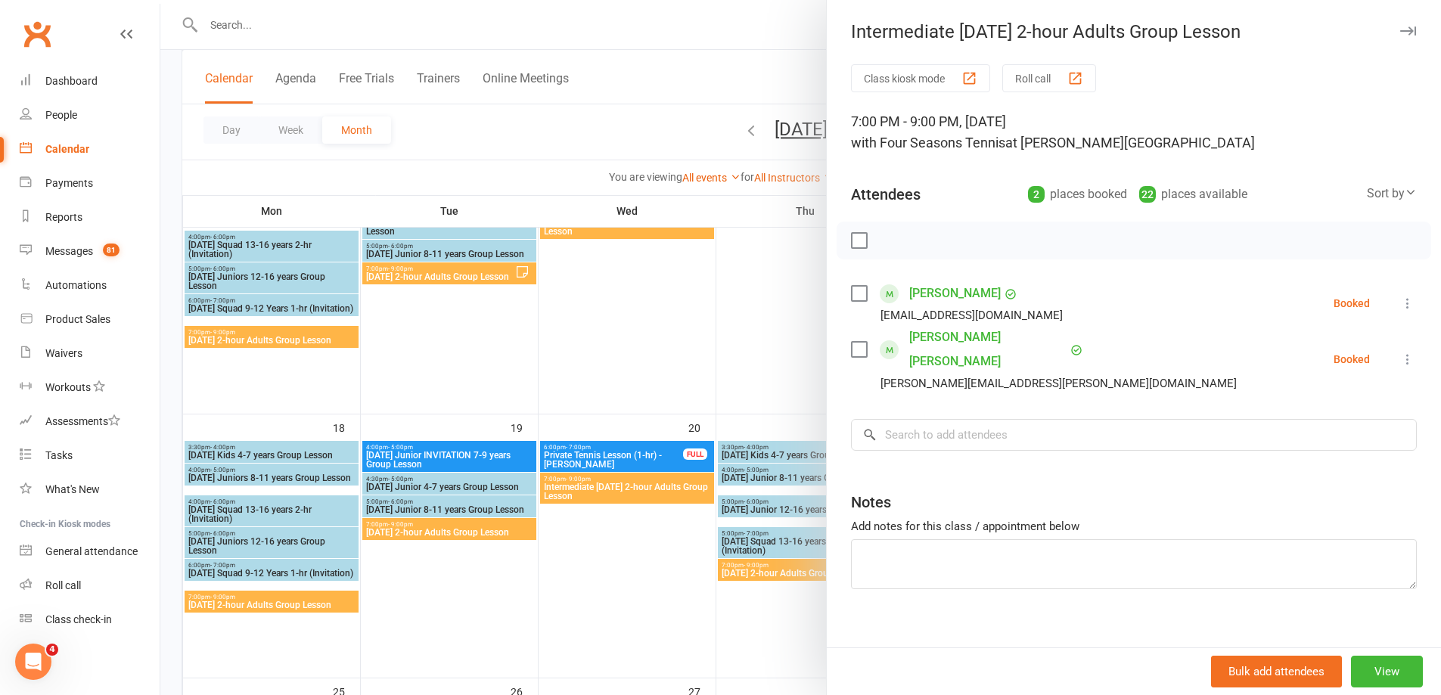
click at [785, 568] on div at bounding box center [800, 347] width 1280 height 695
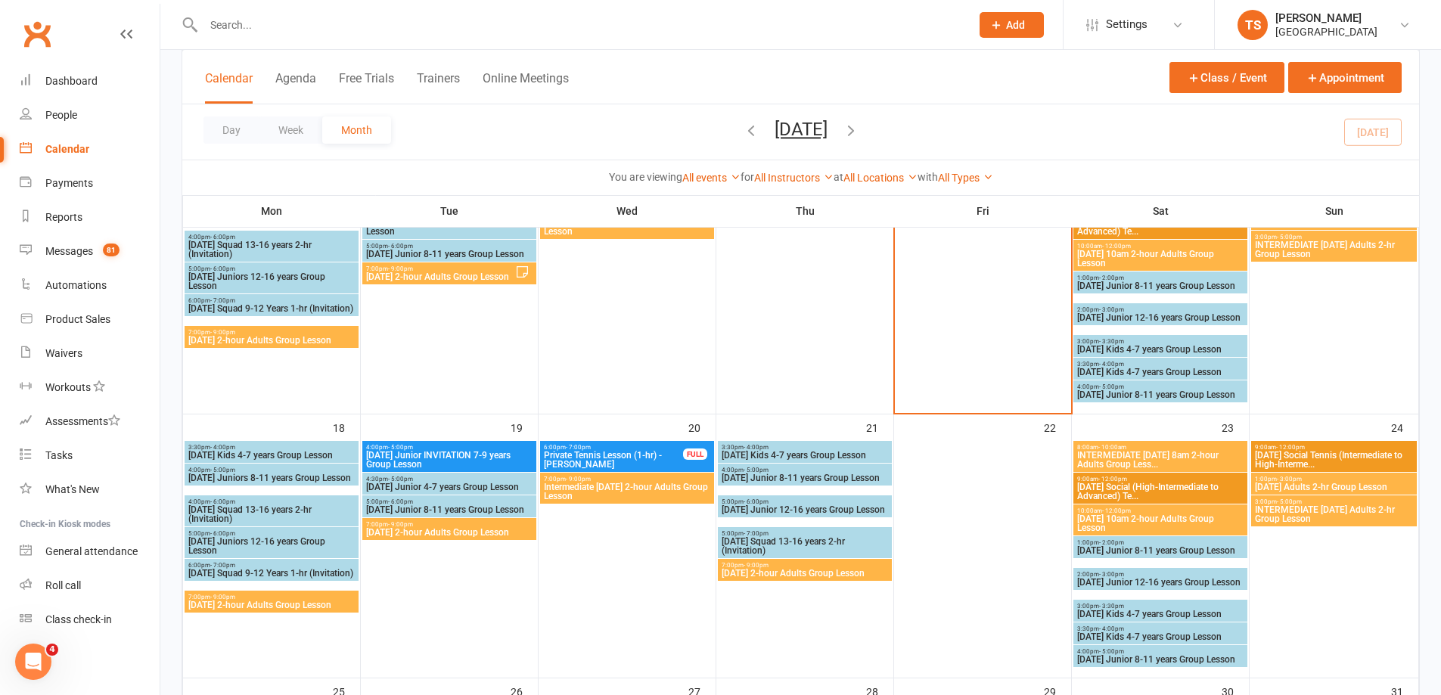
click at [785, 569] on span "[DATE] 2-hour Adults Group Lesson" at bounding box center [805, 573] width 168 height 9
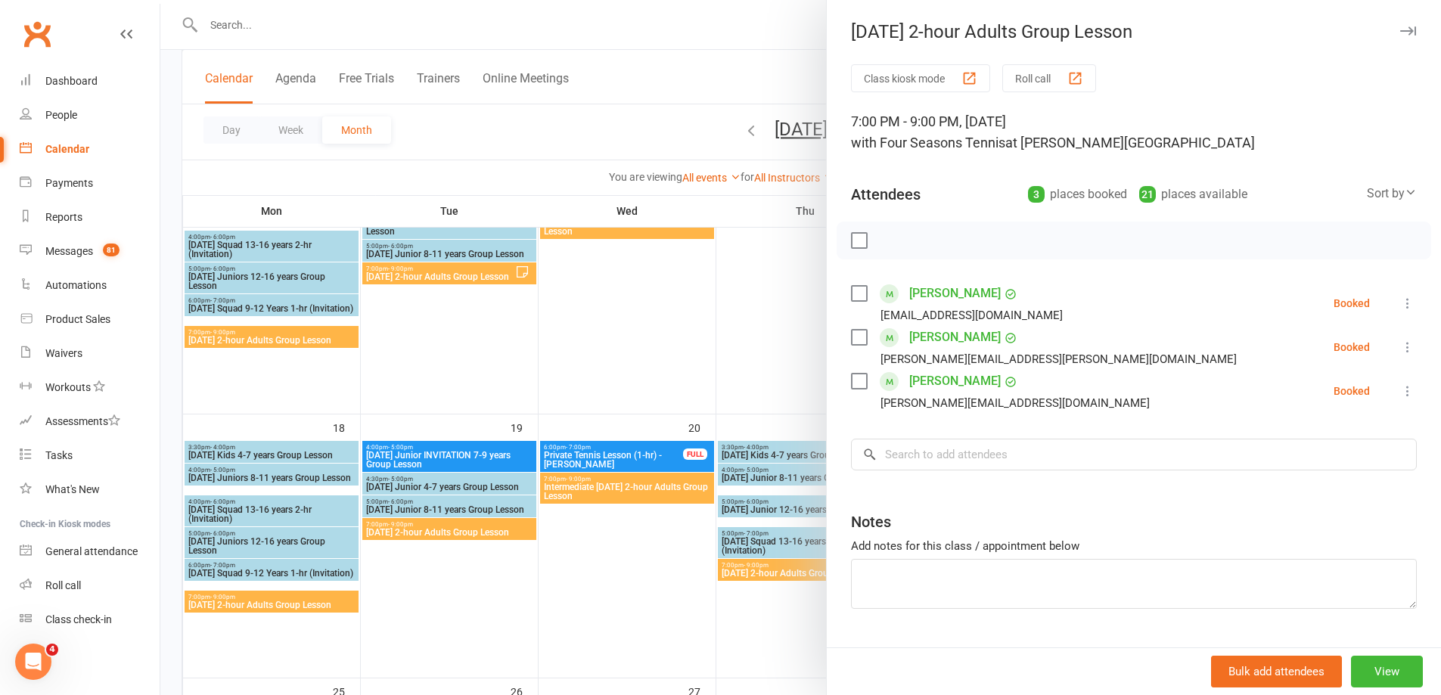
click at [763, 619] on div at bounding box center [800, 347] width 1280 height 695
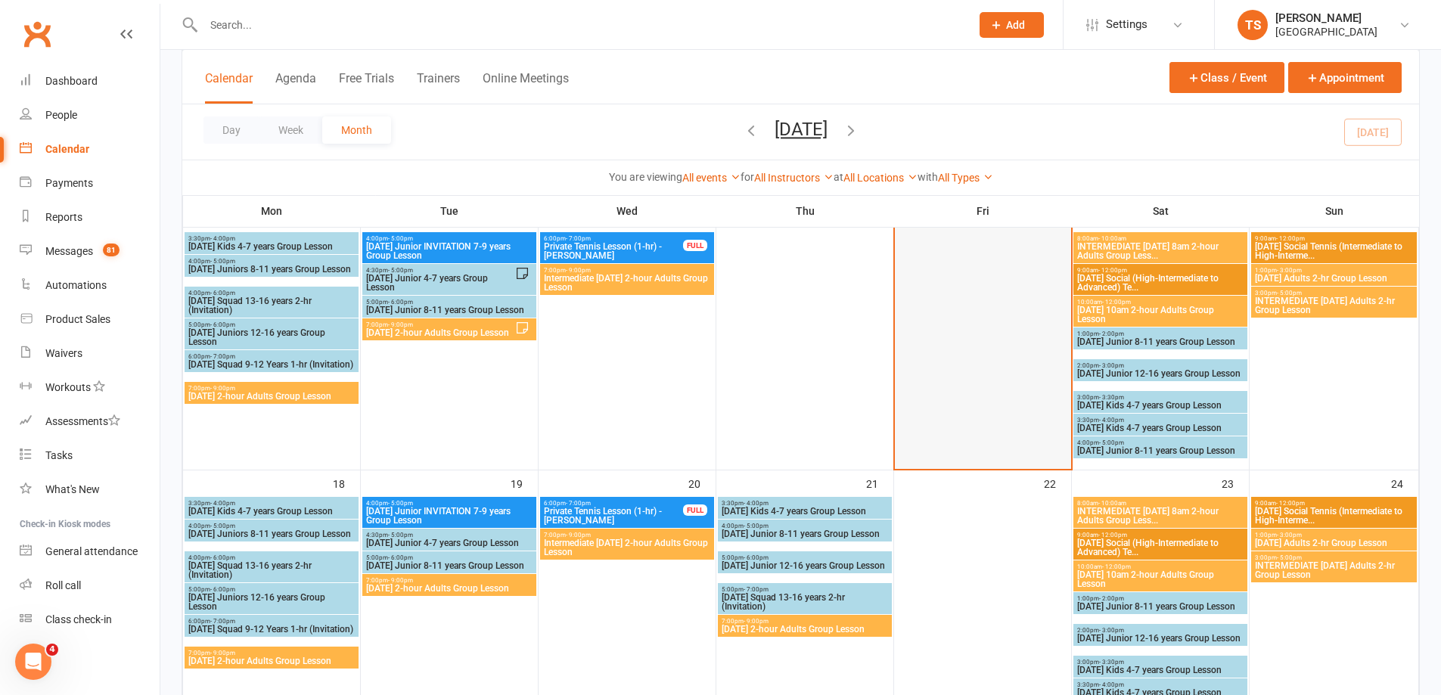
scroll to position [681, 0]
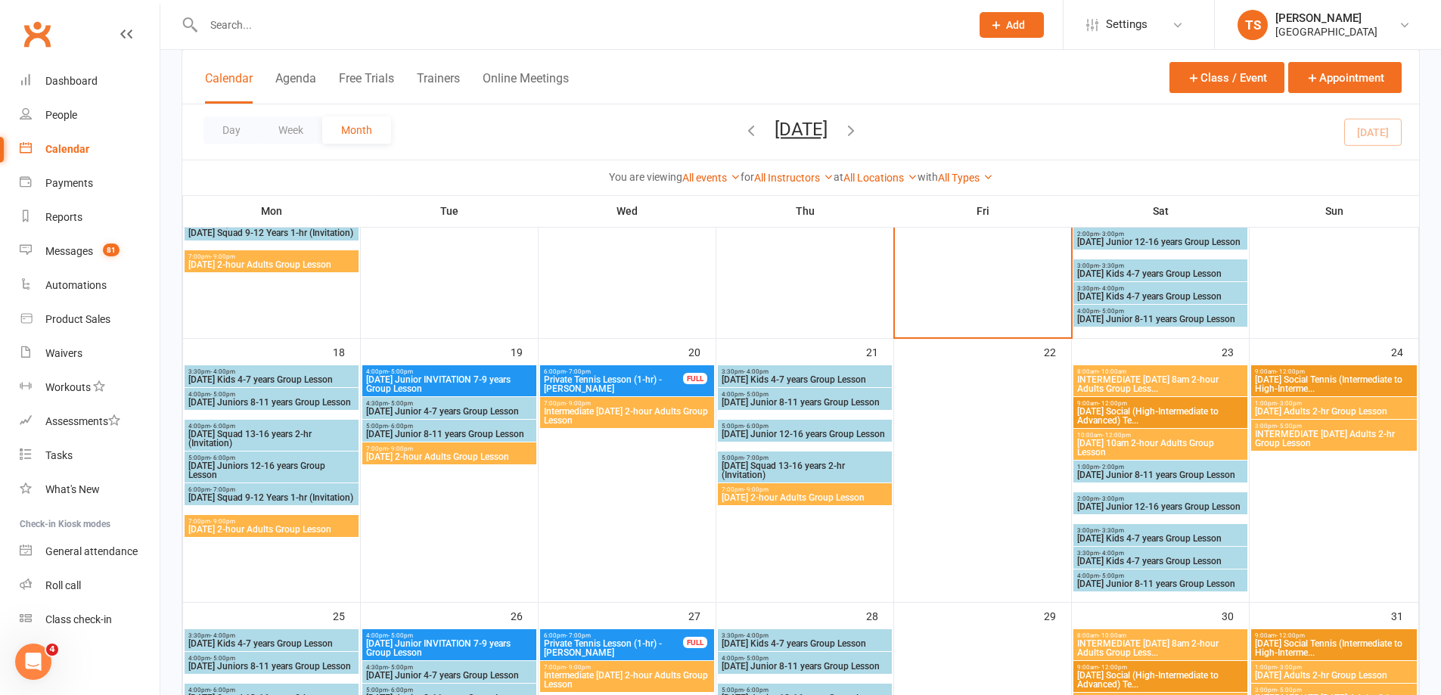
click at [1136, 383] on span "INTERMEDIATE [DATE] 8am 2-hour Adults Group Less..." at bounding box center [1160, 384] width 168 height 18
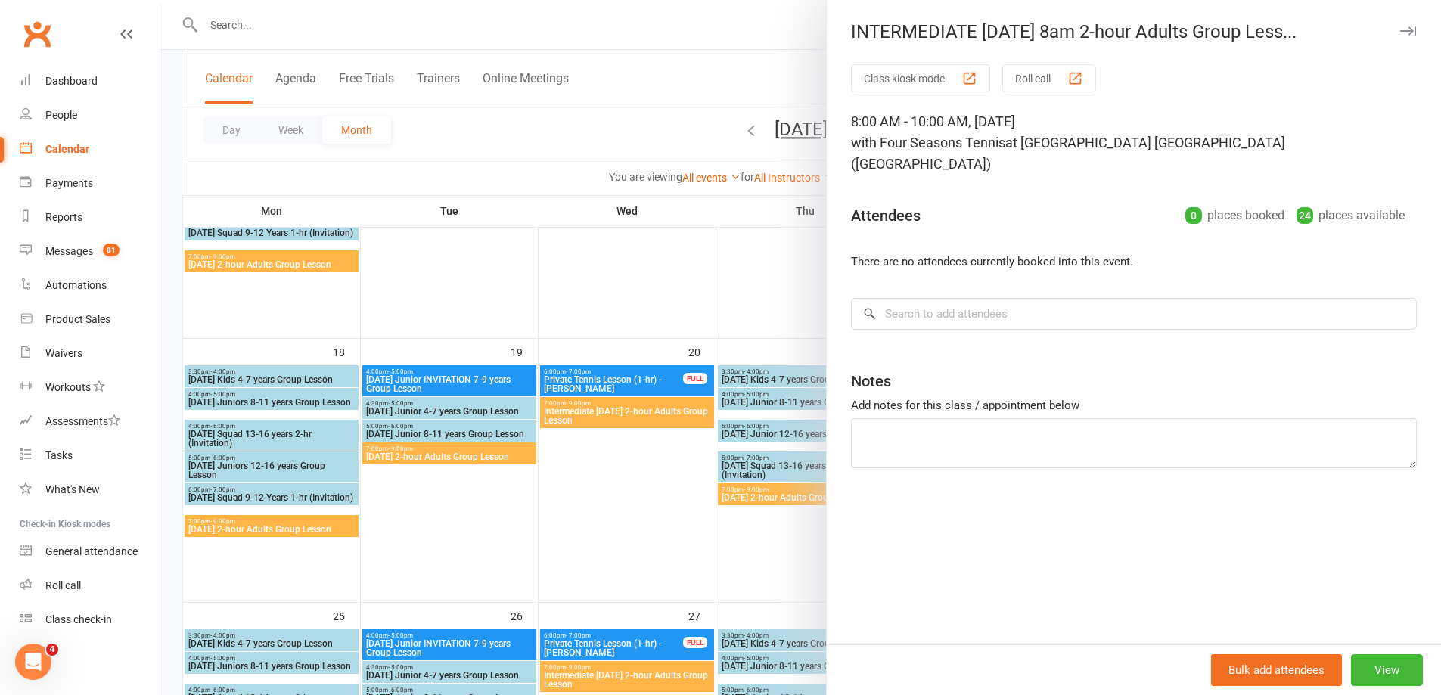
click at [768, 570] on div at bounding box center [800, 347] width 1280 height 695
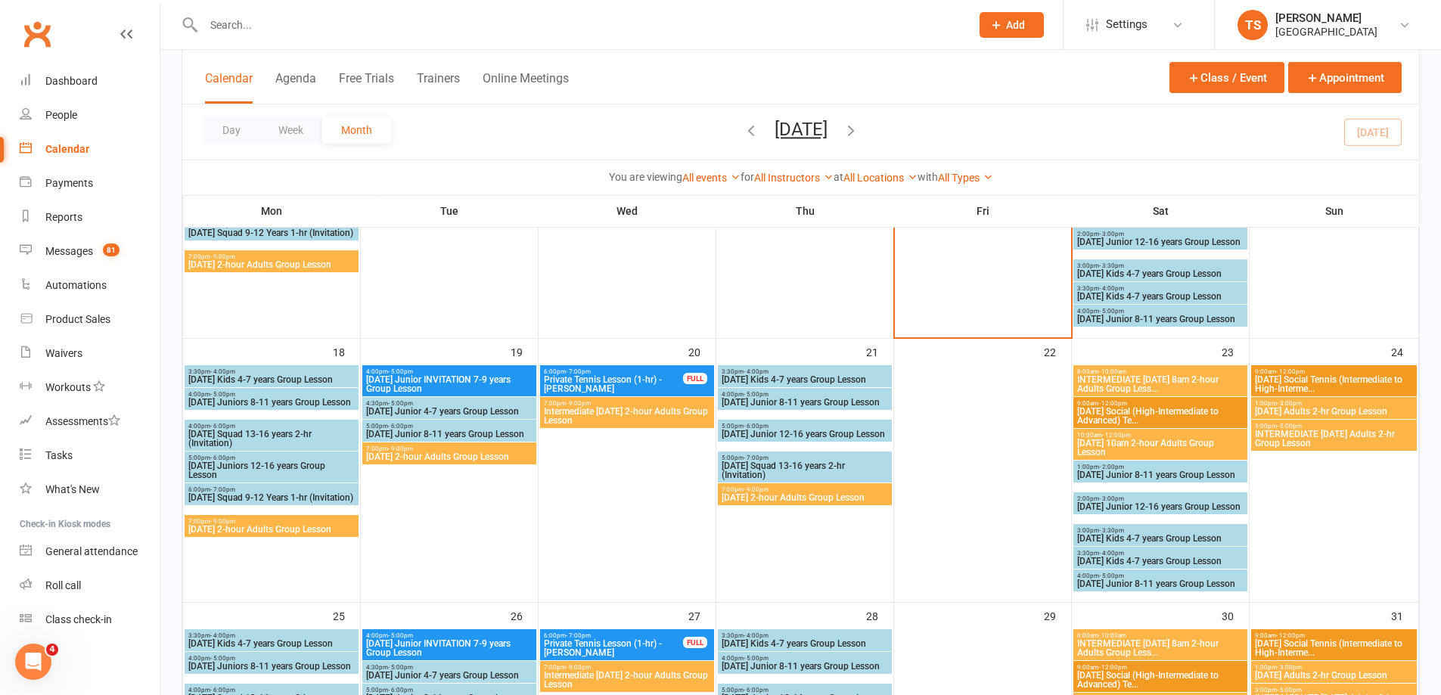
click at [1150, 446] on span "[DATE] 10am 2-hour Adults Group Lesson" at bounding box center [1160, 448] width 168 height 18
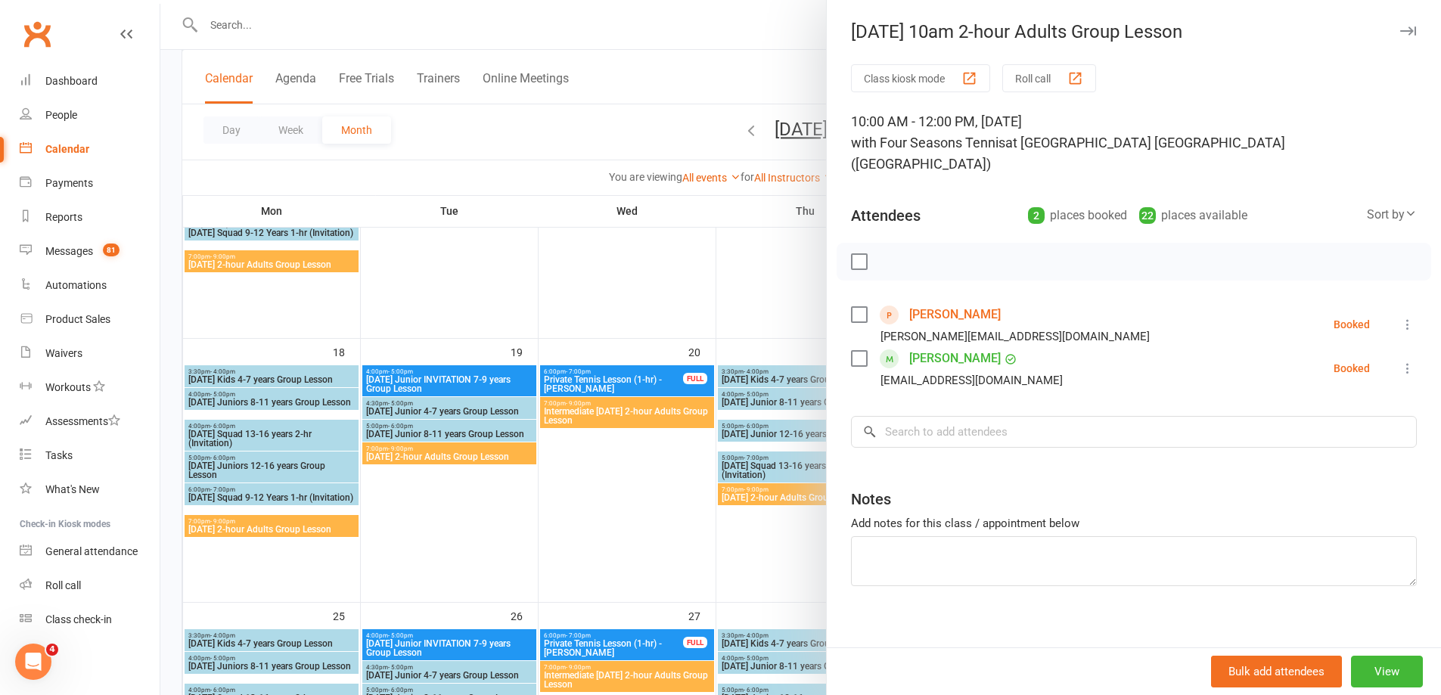
click at [776, 579] on div at bounding box center [800, 347] width 1280 height 695
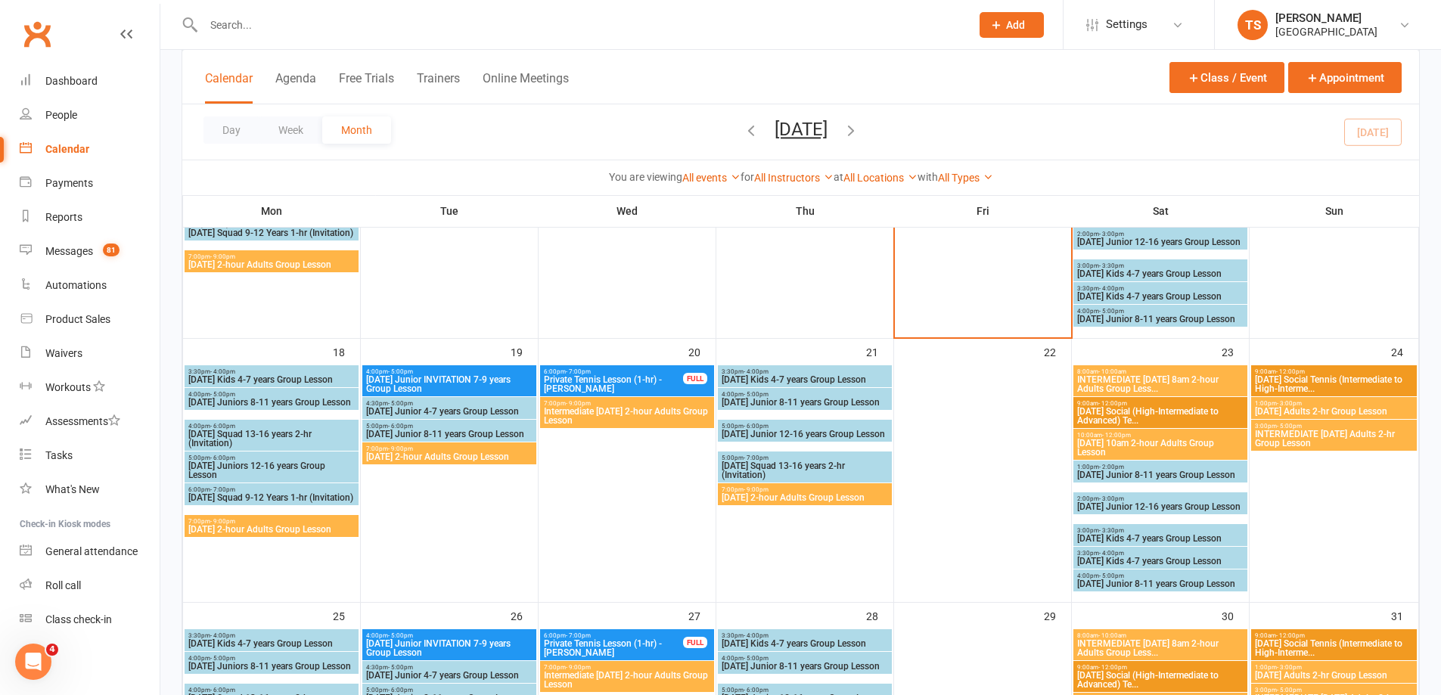
click at [1336, 408] on span "[DATE] Adults 2-hr Group Lesson" at bounding box center [1334, 411] width 160 height 9
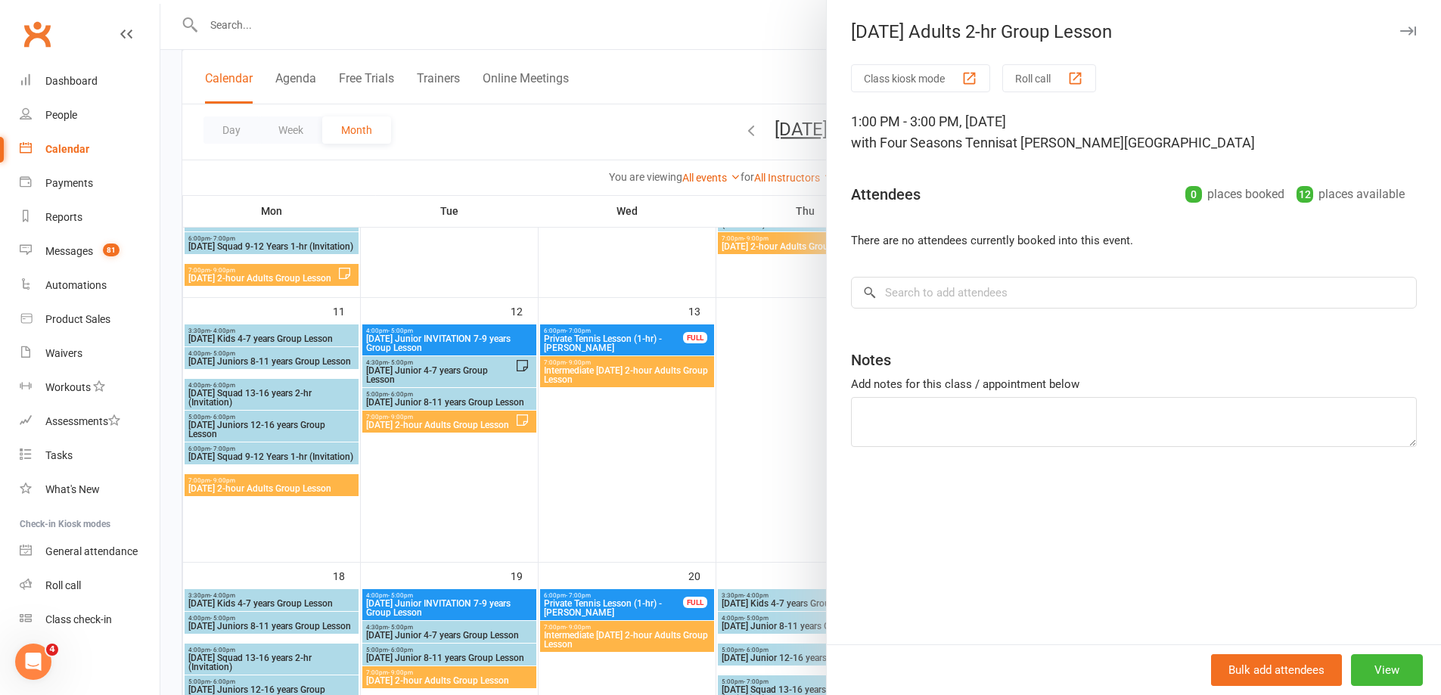
scroll to position [454, 0]
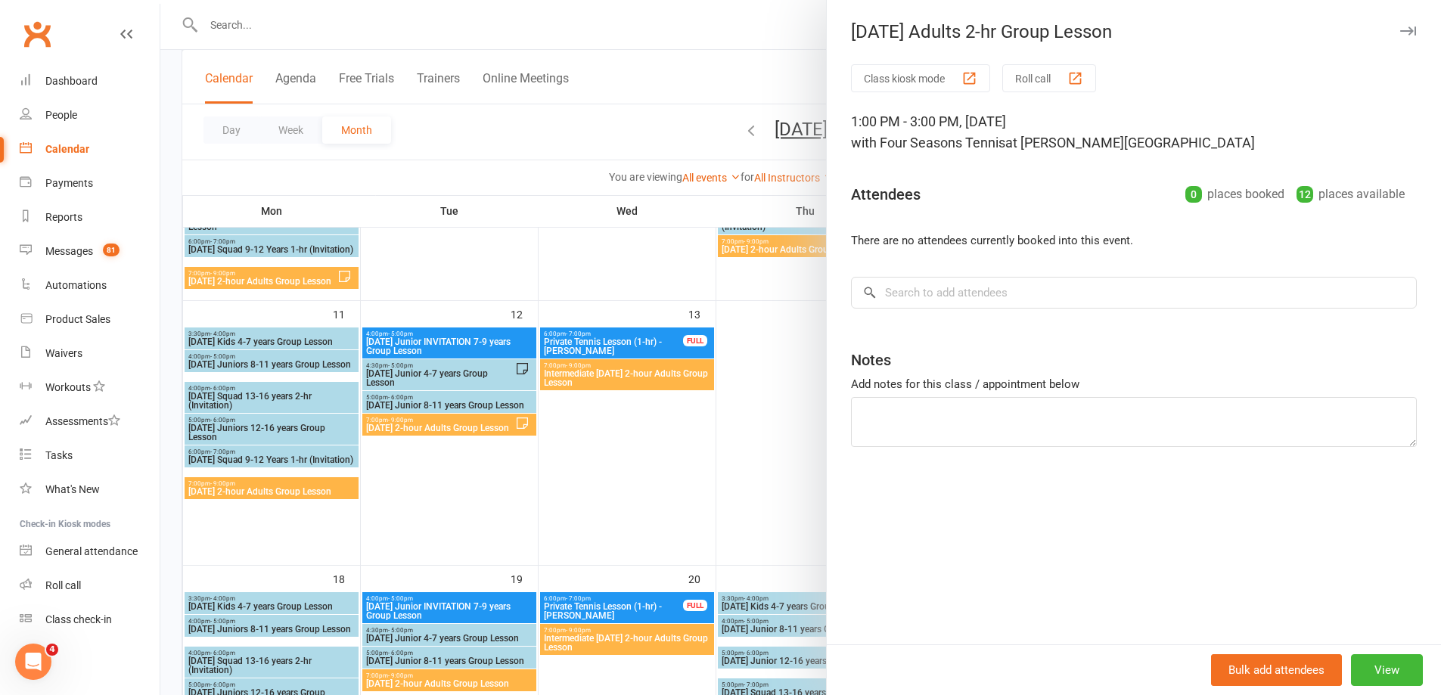
click at [619, 455] on div at bounding box center [800, 347] width 1280 height 695
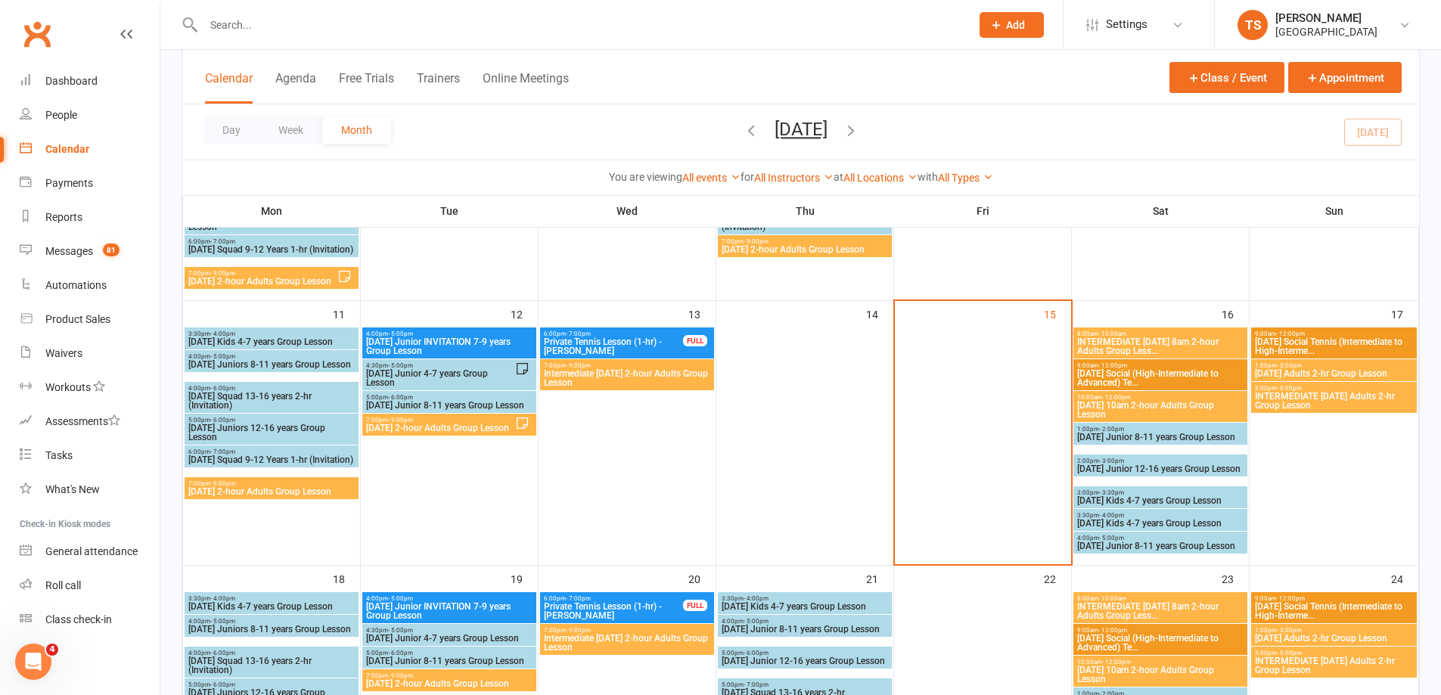
click at [222, 23] on input "text" at bounding box center [579, 24] width 761 height 21
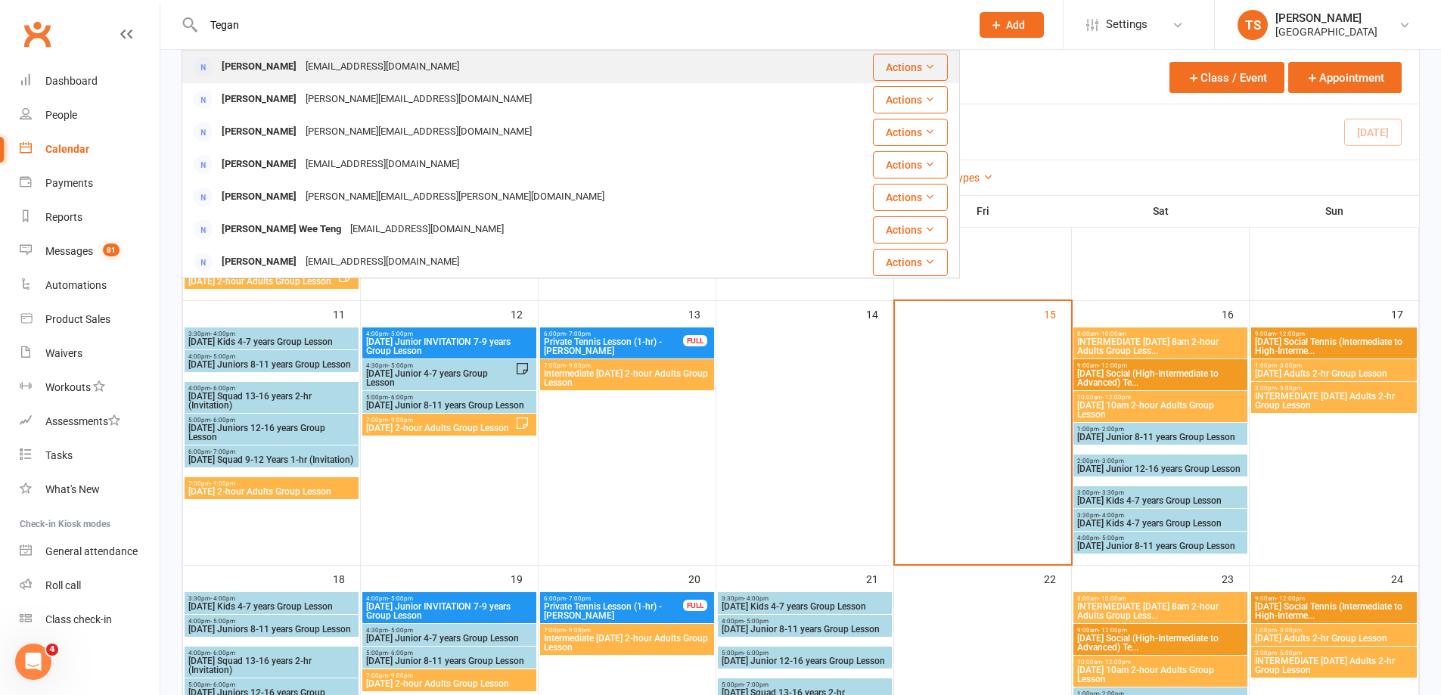
type input "Tegan"
click at [275, 64] on div "Tegan O'Neill" at bounding box center [259, 67] width 84 height 22
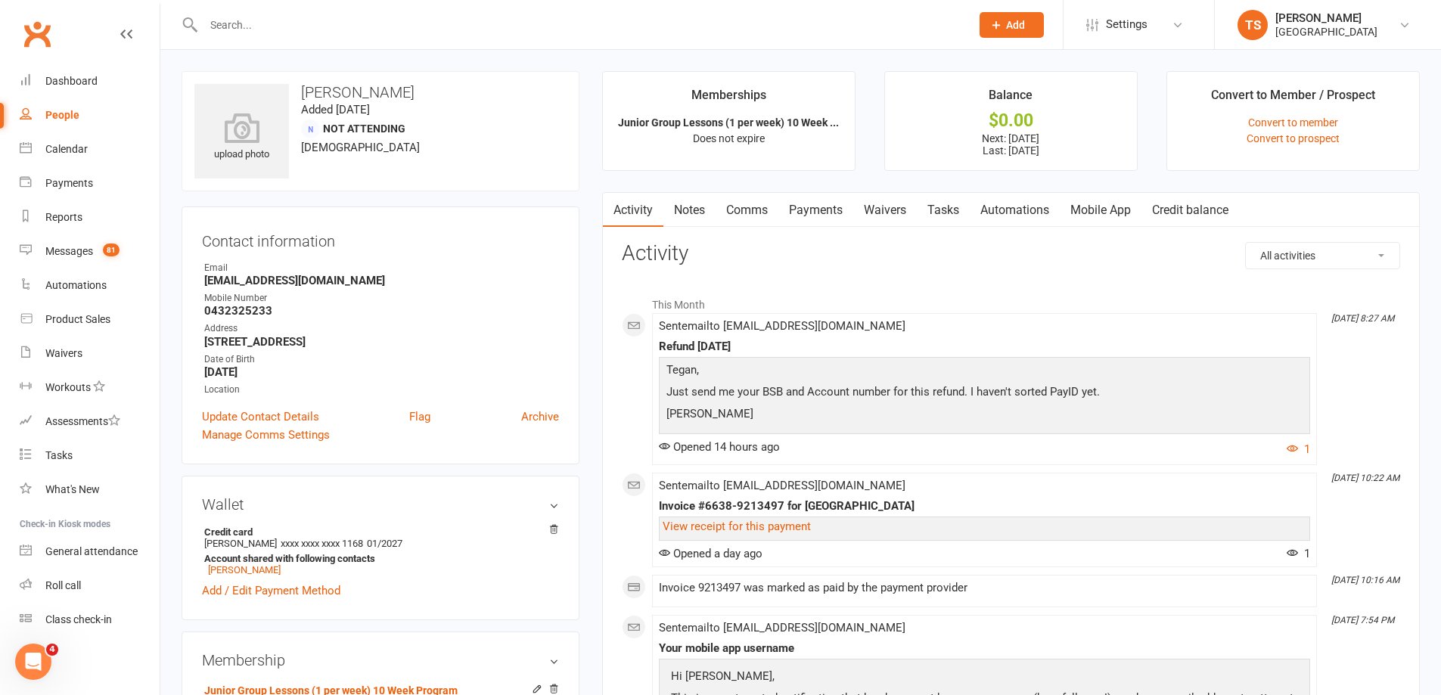
click at [823, 216] on link "Payments" at bounding box center [815, 210] width 75 height 35
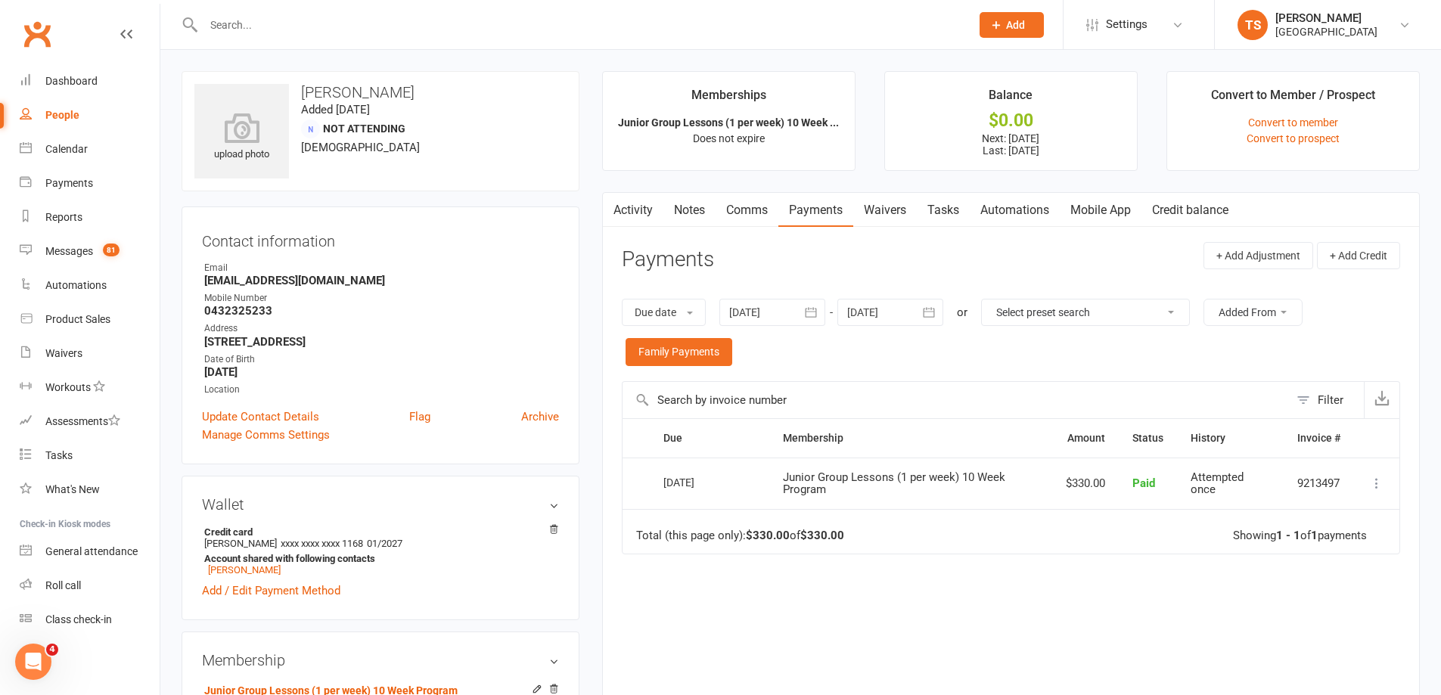
click at [1375, 486] on icon at bounding box center [1376, 483] width 15 height 15
click at [1271, 512] on link "Refund" at bounding box center [1310, 513] width 150 height 30
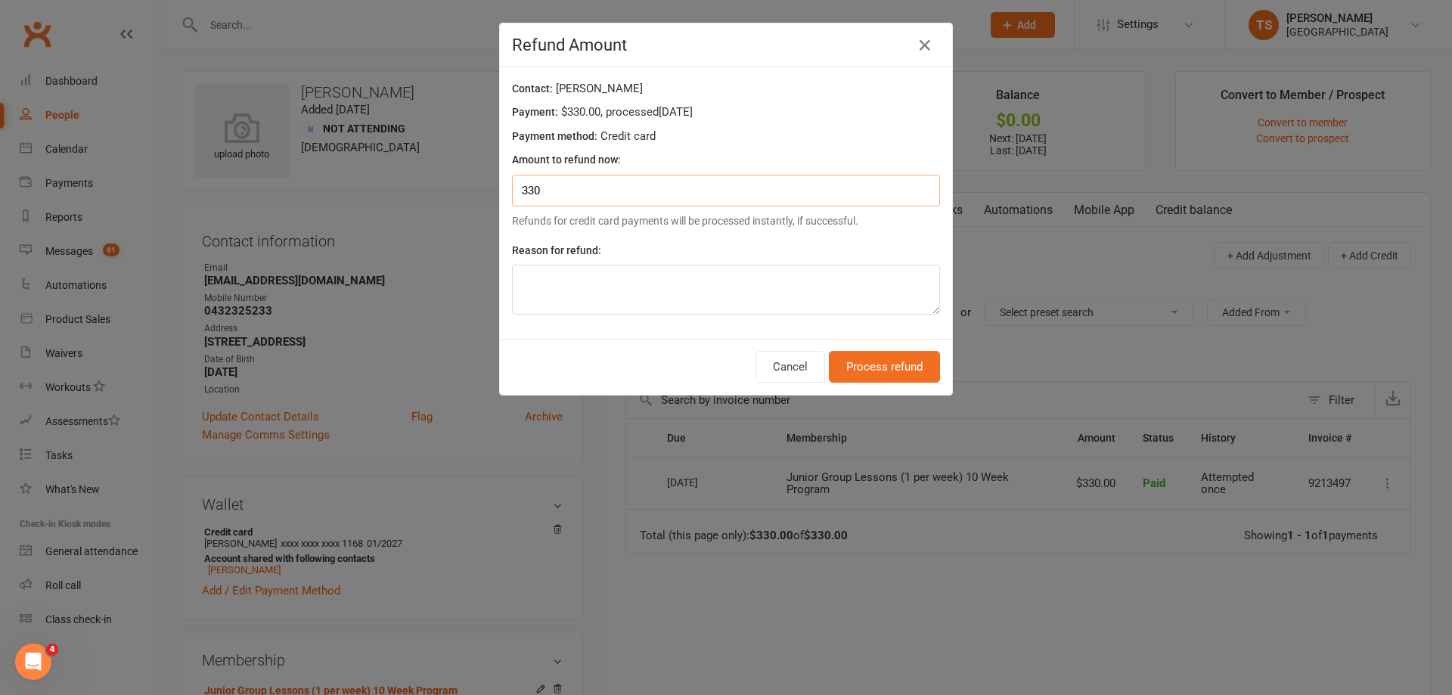
click at [523, 194] on input "330" at bounding box center [726, 191] width 428 height 32
drag, startPoint x: 536, startPoint y: 191, endPoint x: 523, endPoint y: 190, distance: 12.9
click at [523, 190] on input "330" at bounding box center [726, 191] width 428 height 32
type input "343.13"
click at [539, 271] on textarea at bounding box center [726, 290] width 428 height 50
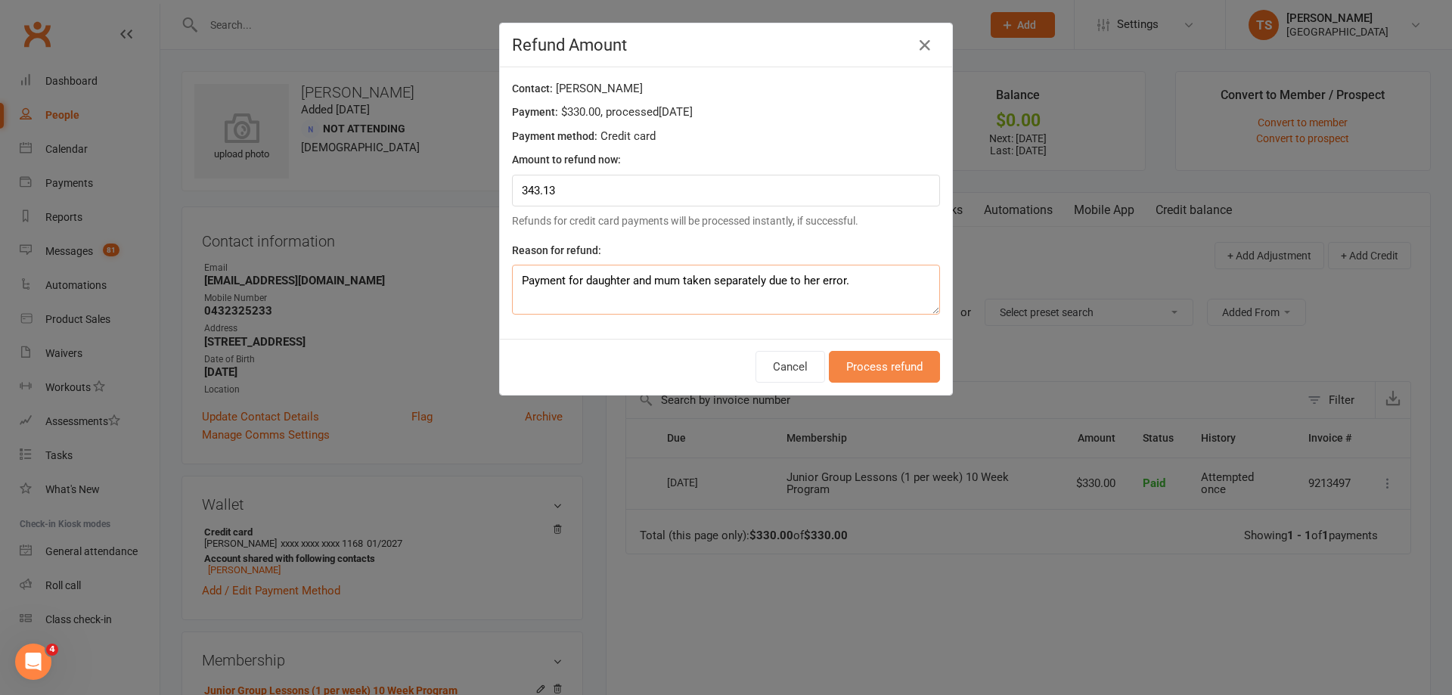
type textarea "Payment for daughter and mum taken separately due to her error."
click at [869, 372] on button "Process refund" at bounding box center [884, 367] width 111 height 32
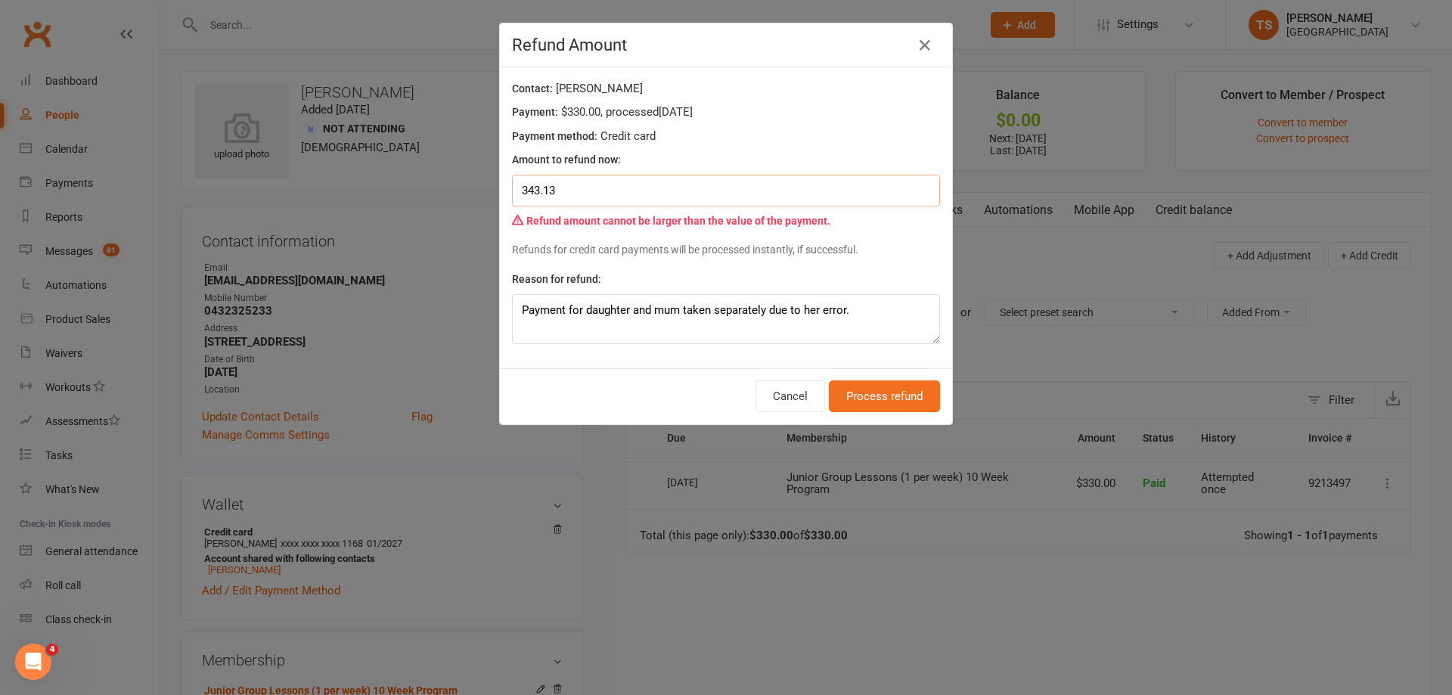
drag, startPoint x: 549, startPoint y: 192, endPoint x: 522, endPoint y: 196, distance: 27.5
click at [522, 196] on input "343.13" at bounding box center [726, 191] width 428 height 32
type input "330"
click at [865, 401] on button "Process refund" at bounding box center [884, 396] width 111 height 32
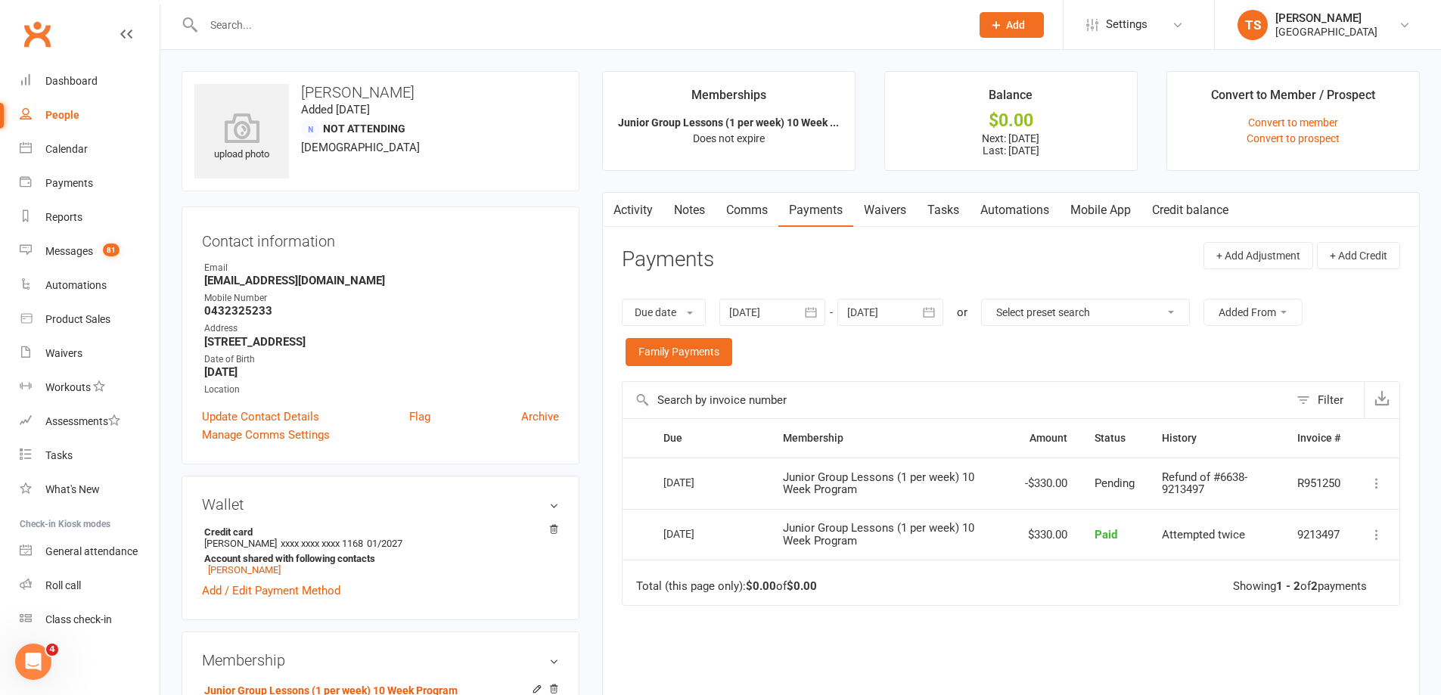
click at [756, 209] on link "Comms" at bounding box center [747, 210] width 63 height 35
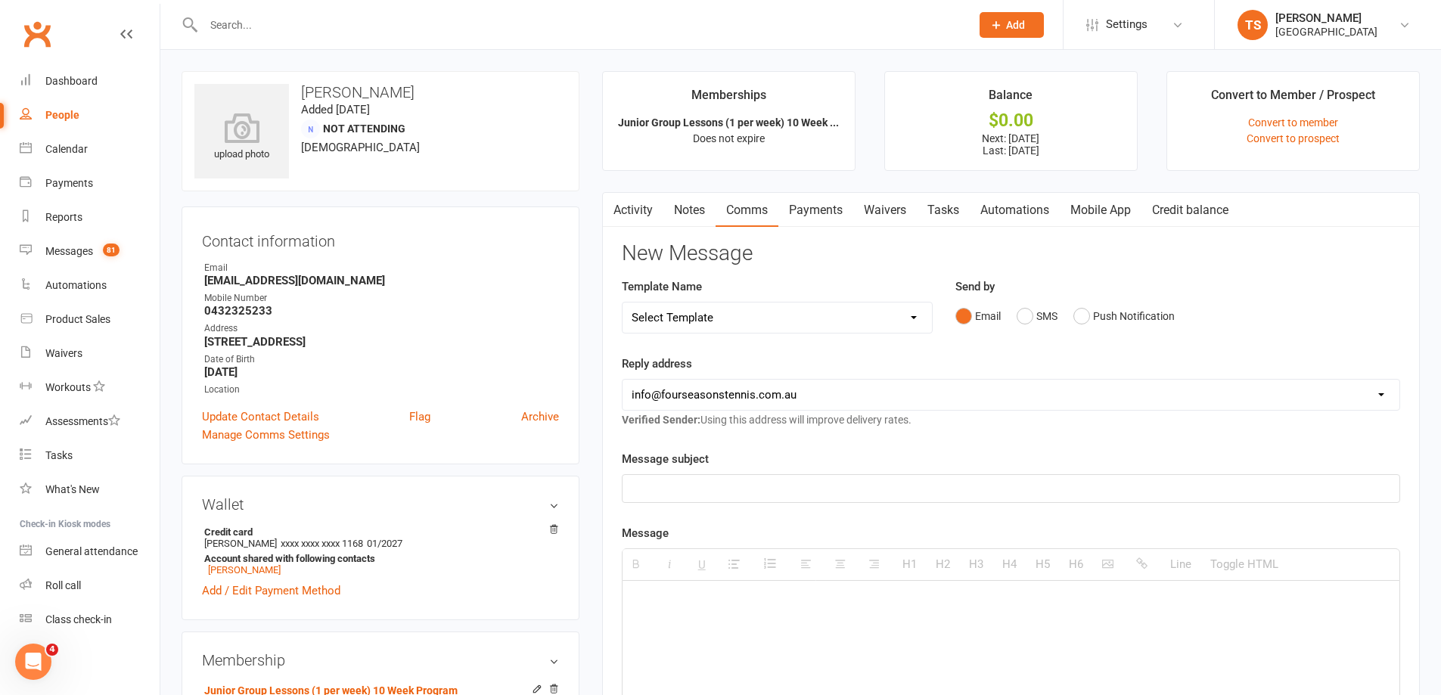
click at [635, 476] on div at bounding box center [1010, 488] width 777 height 27
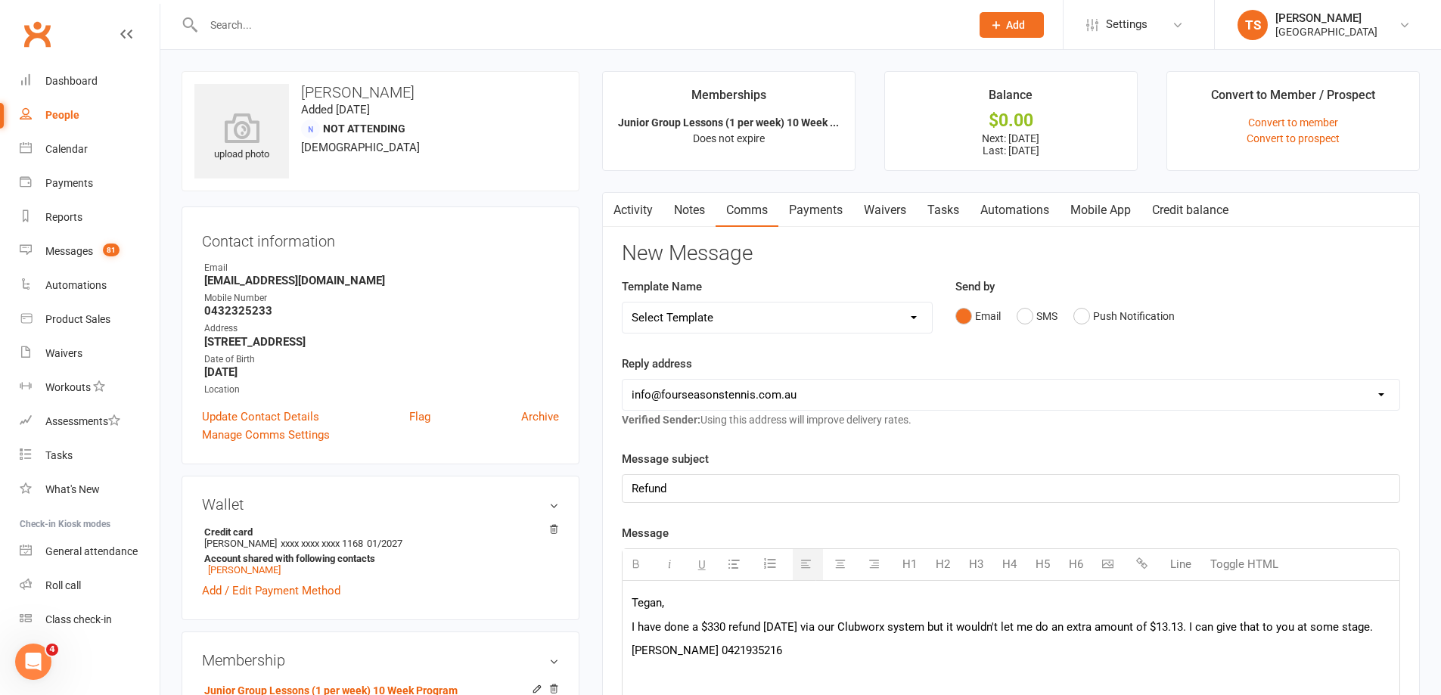
click at [728, 629] on p "I have done a $330 refund today via our Clubworx system but it wouldn't let me …" at bounding box center [1011, 627] width 759 height 18
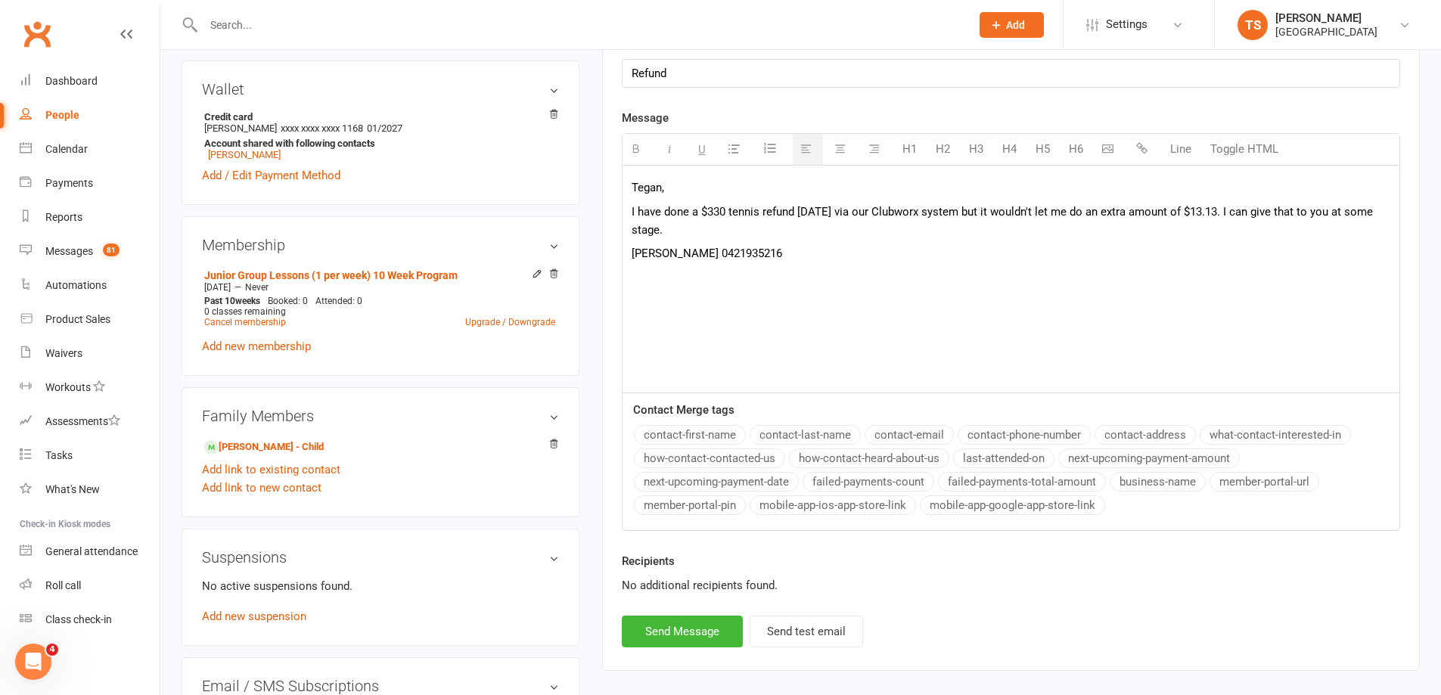
scroll to position [529, 0]
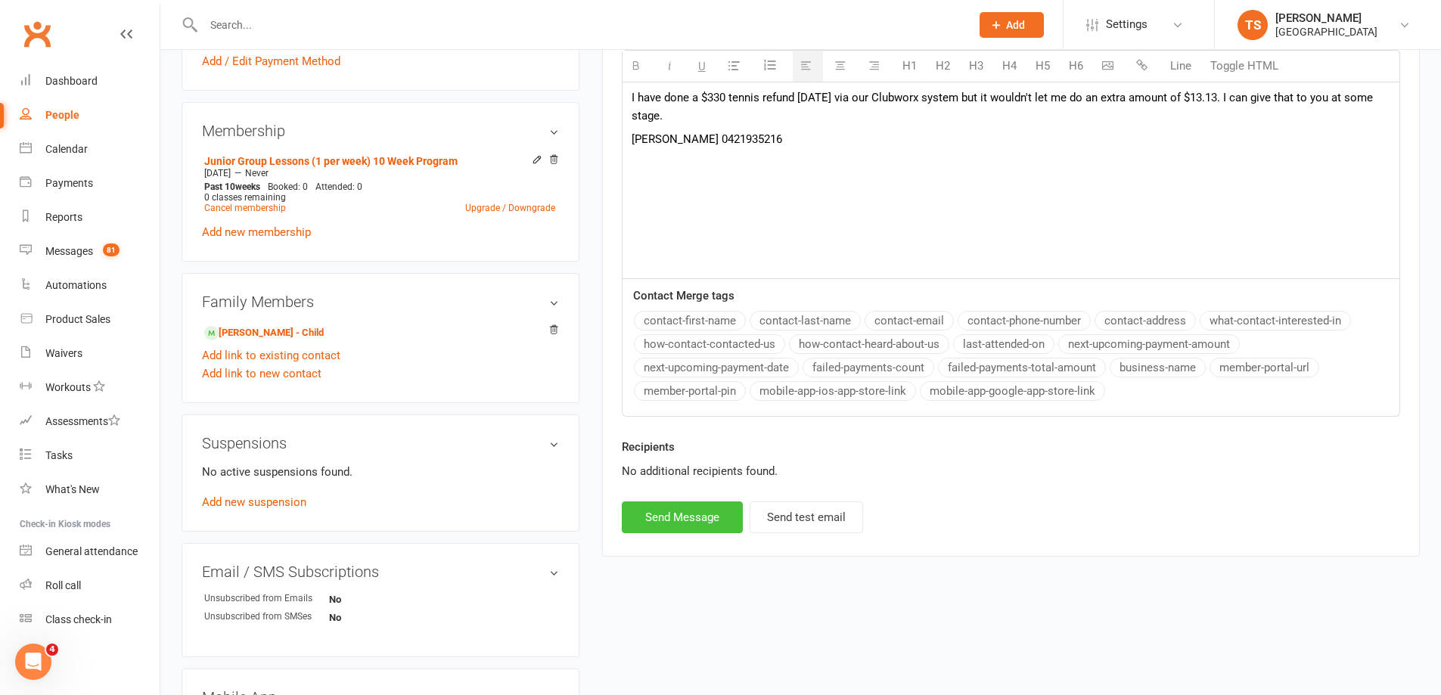
click at [708, 505] on button "Send Message" at bounding box center [682, 517] width 121 height 32
